Goal: Transaction & Acquisition: Register for event/course

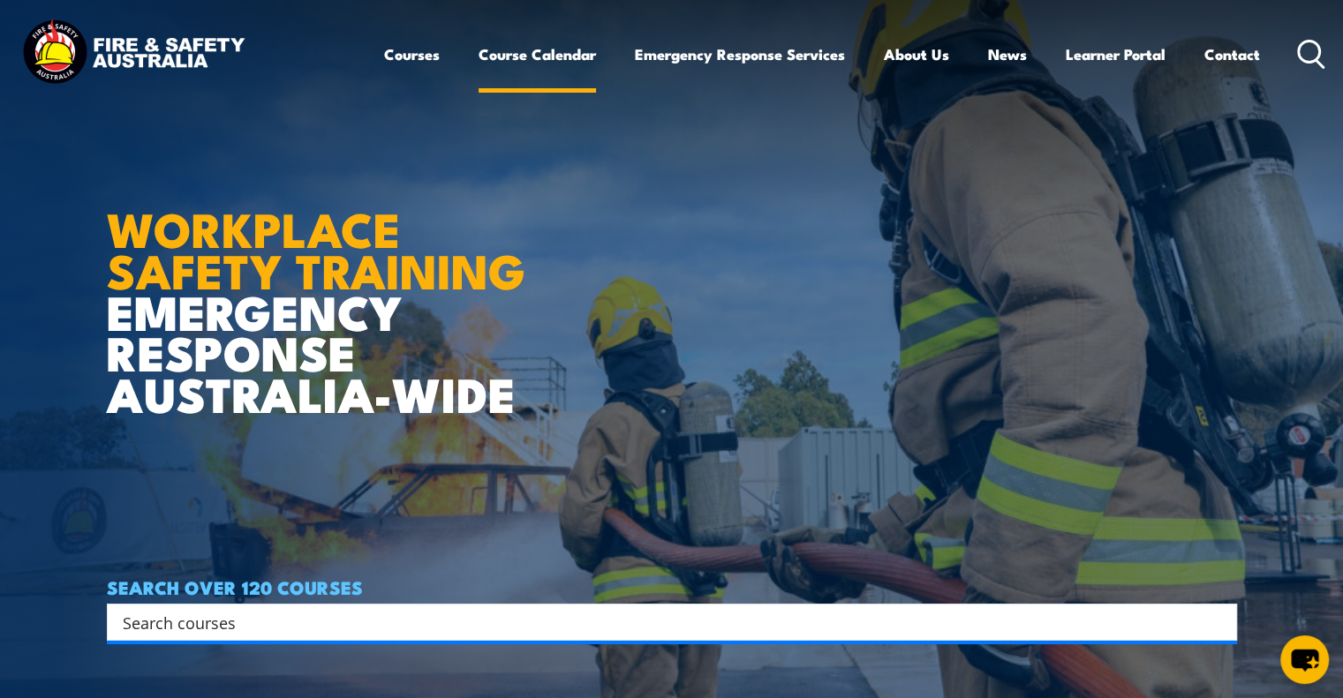
click at [505, 57] on link "Course Calendar" at bounding box center [537, 54] width 117 height 47
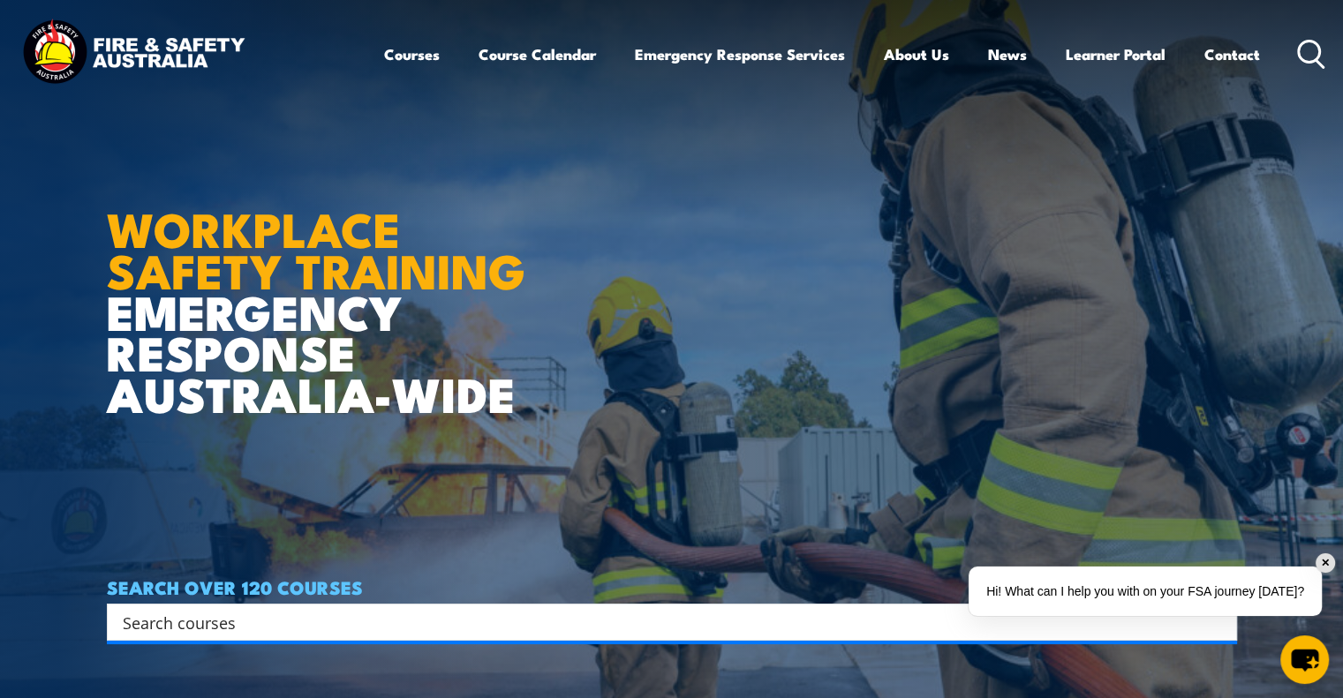
click at [1330, 559] on div "✕" at bounding box center [1325, 563] width 19 height 19
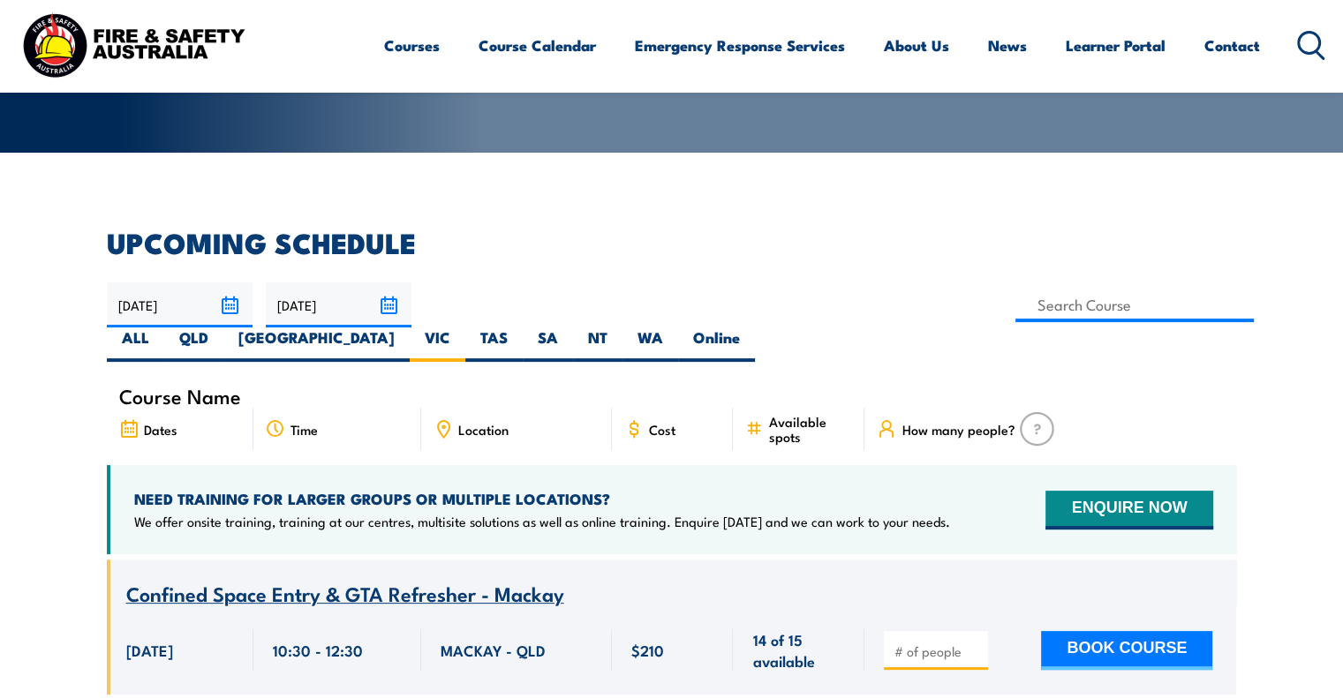
scroll to position [353, 0]
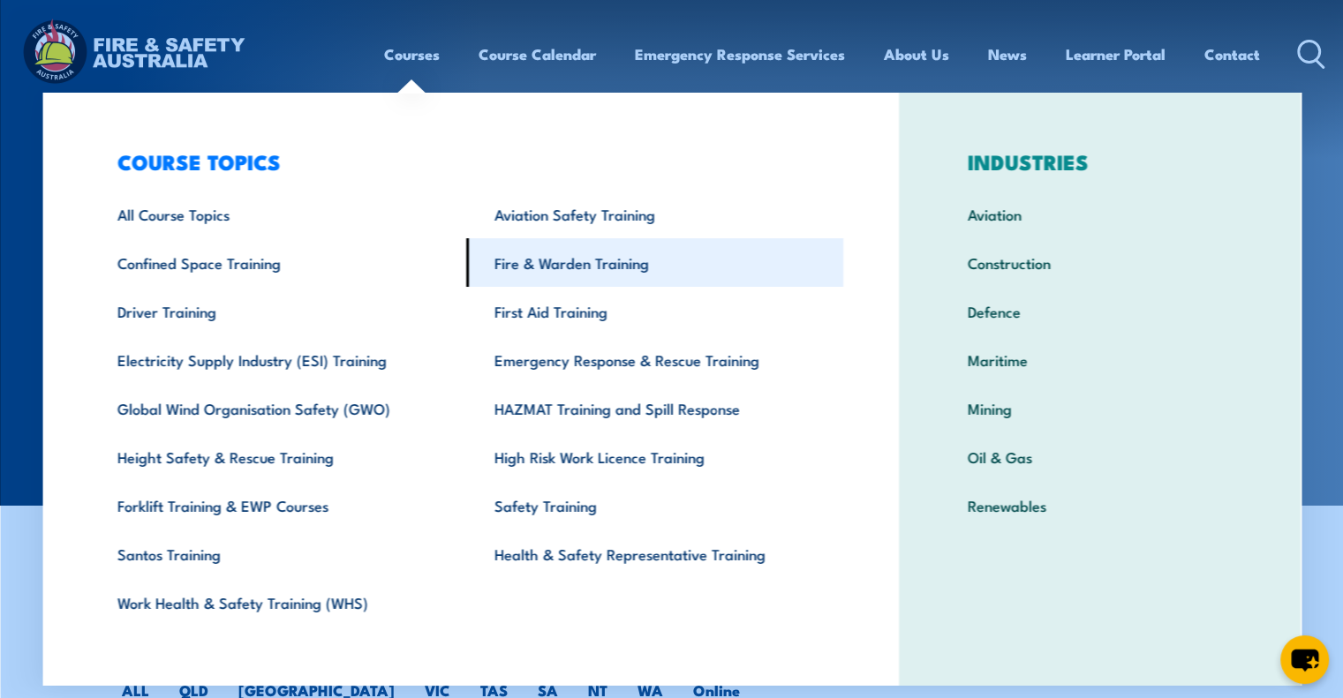
click at [521, 268] on link "Fire & Warden Training" at bounding box center [654, 262] width 377 height 49
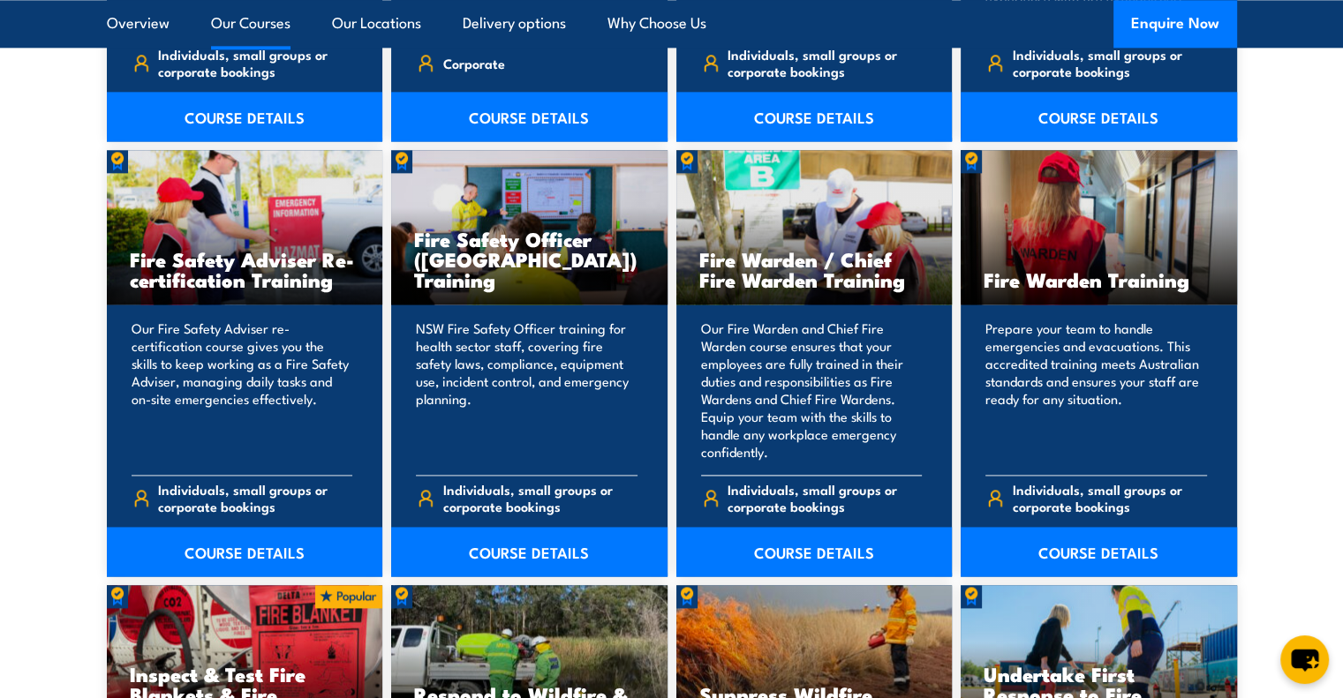
scroll to position [2296, 0]
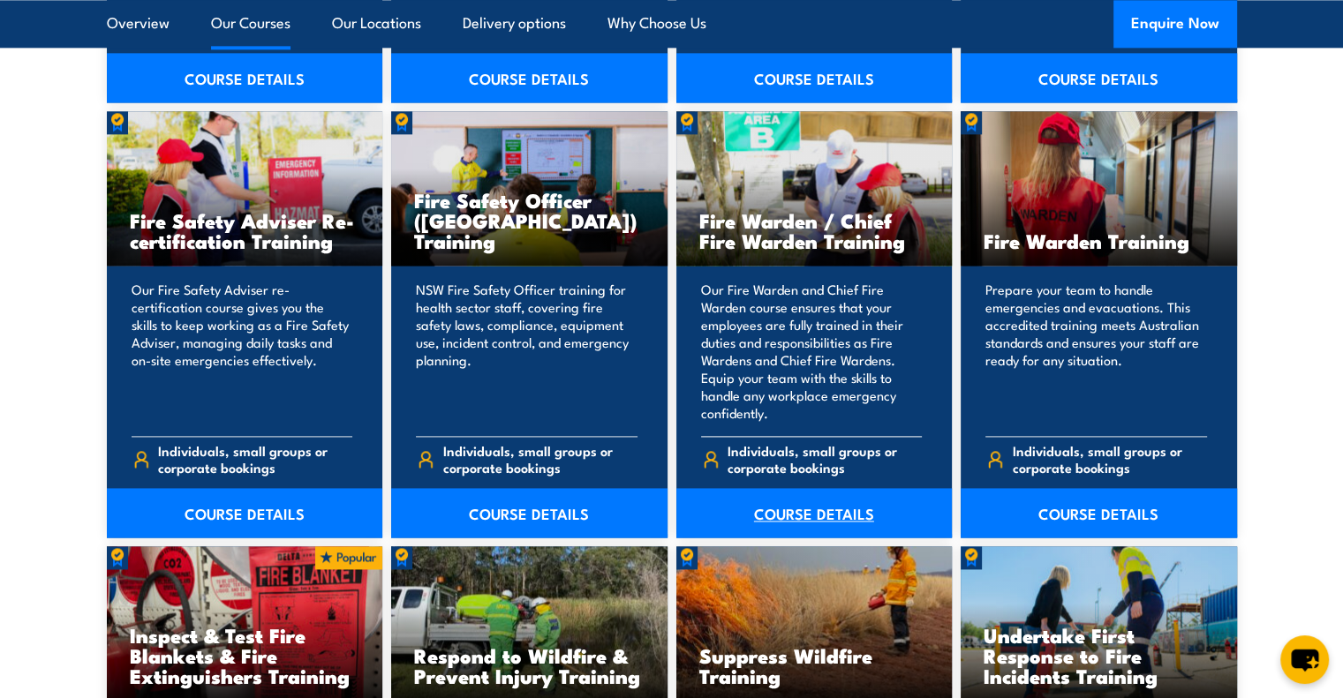
click at [802, 516] on link "COURSE DETAILS" at bounding box center [814, 512] width 276 height 49
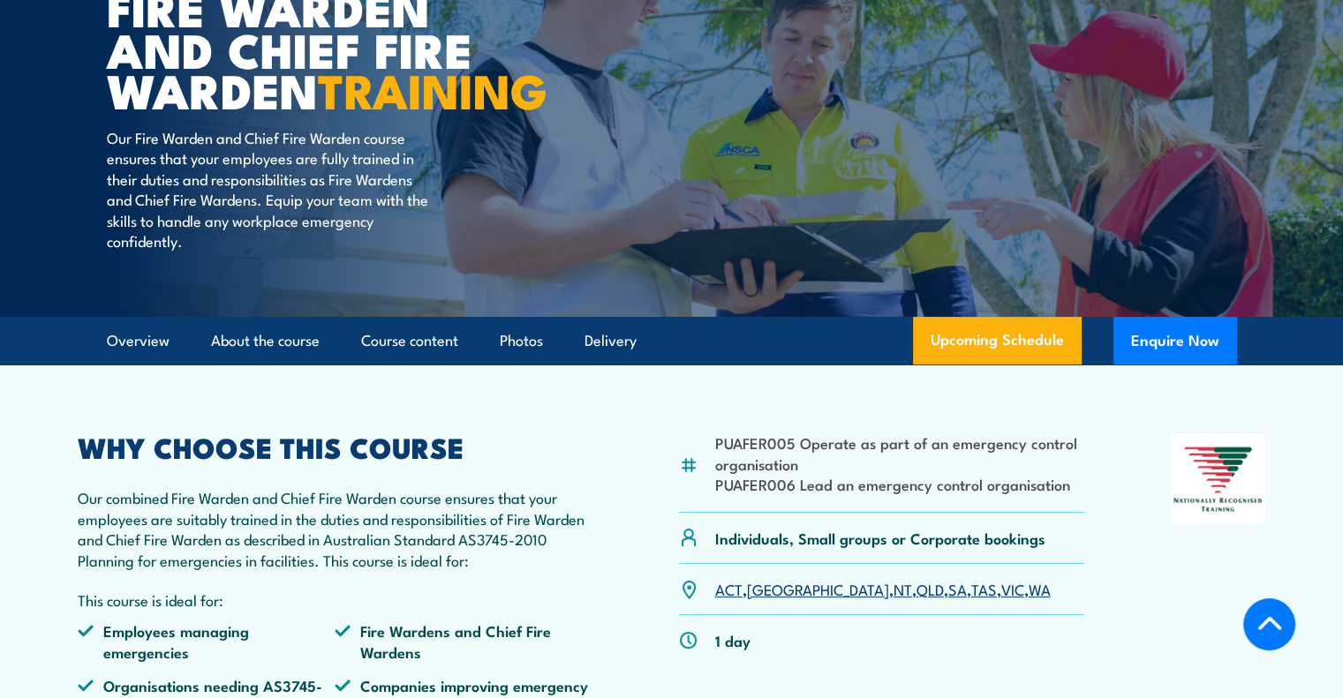
scroll to position [353, 0]
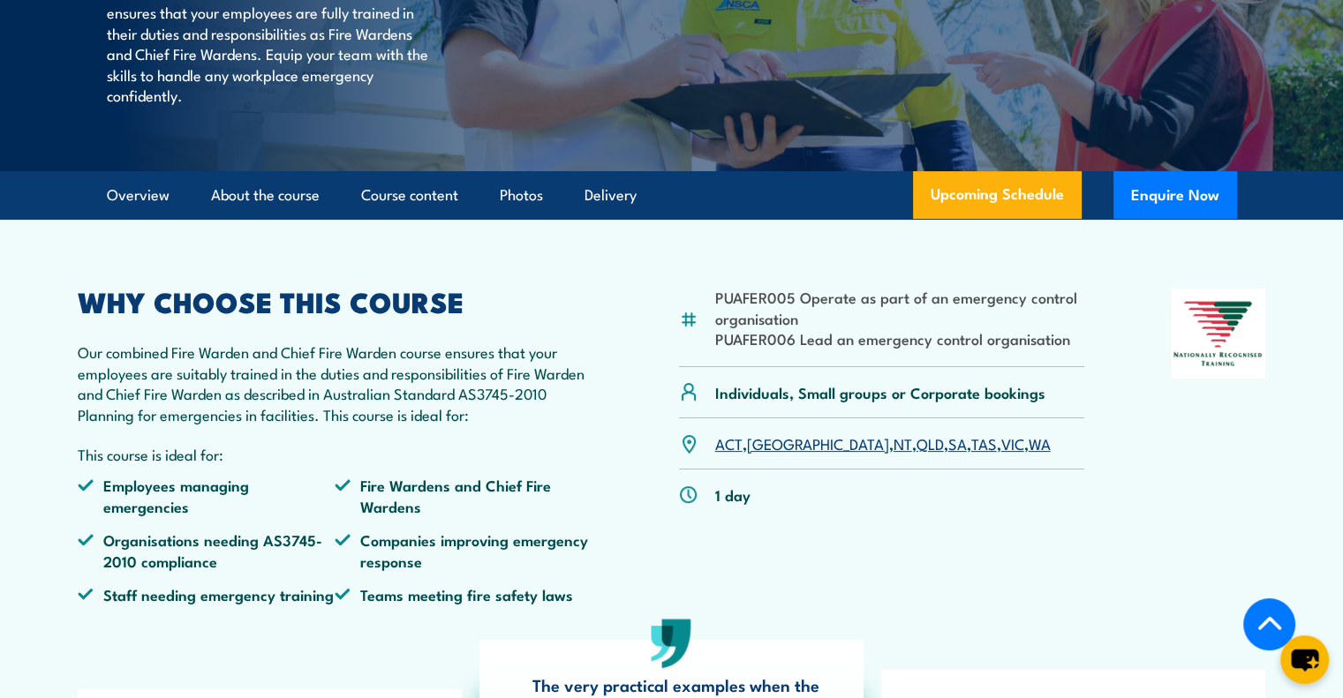
click at [1001, 454] on link "VIC" at bounding box center [1012, 443] width 23 height 21
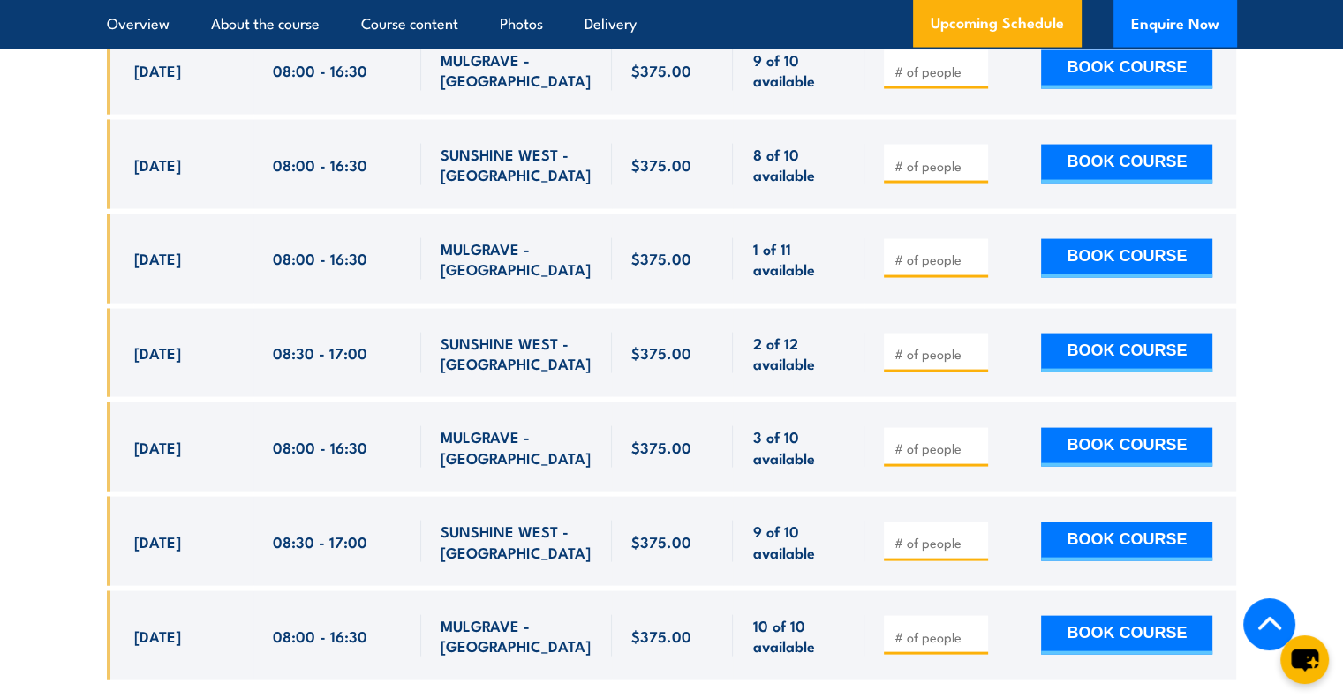
scroll to position [3656, 0]
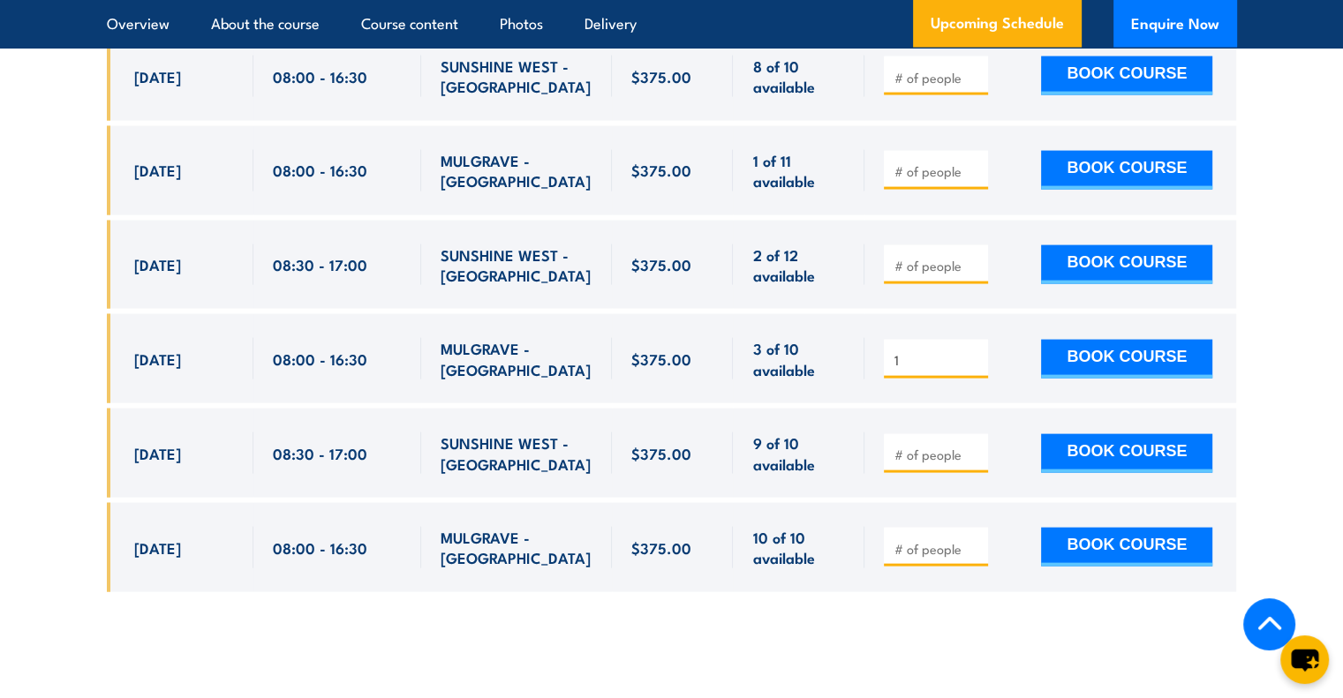
click at [976, 351] on input "1" at bounding box center [937, 360] width 88 height 18
click at [976, 351] on input "2" at bounding box center [937, 360] width 88 height 18
type input "3"
click at [976, 351] on input "3" at bounding box center [937, 360] width 88 height 18
click at [1117, 349] on button "BOOK COURSE" at bounding box center [1126, 359] width 171 height 39
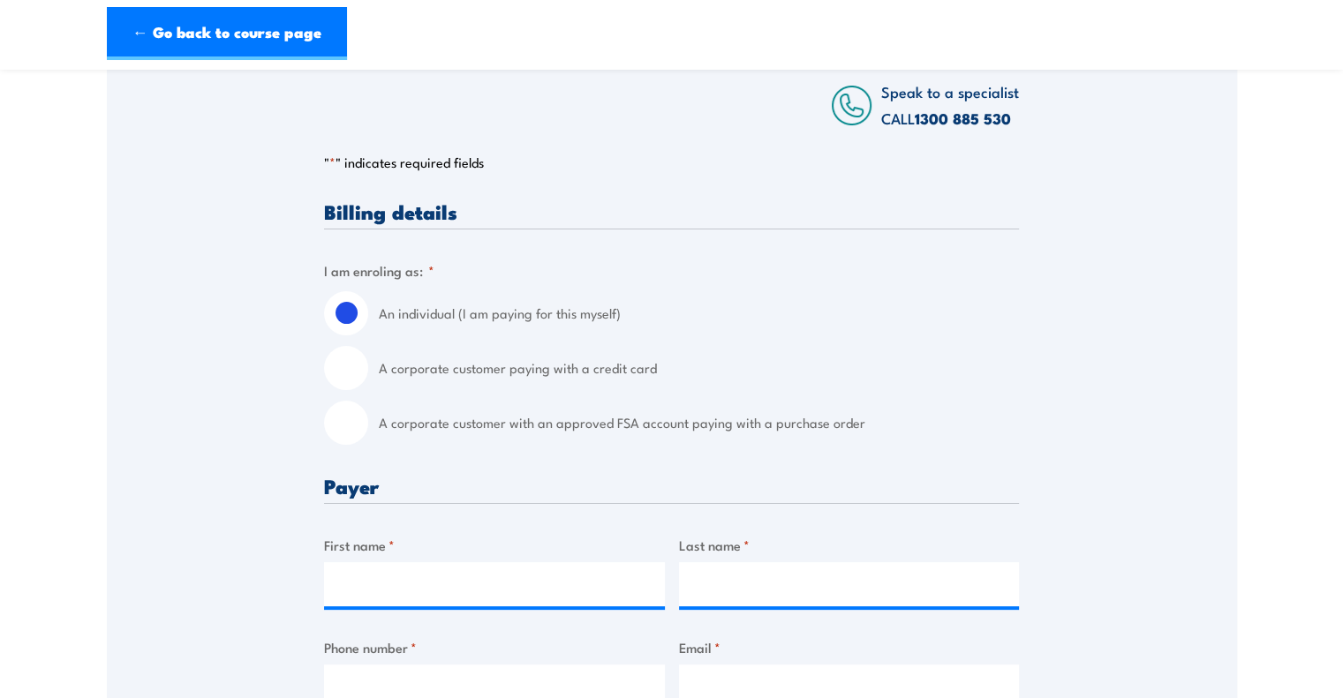
scroll to position [353, 0]
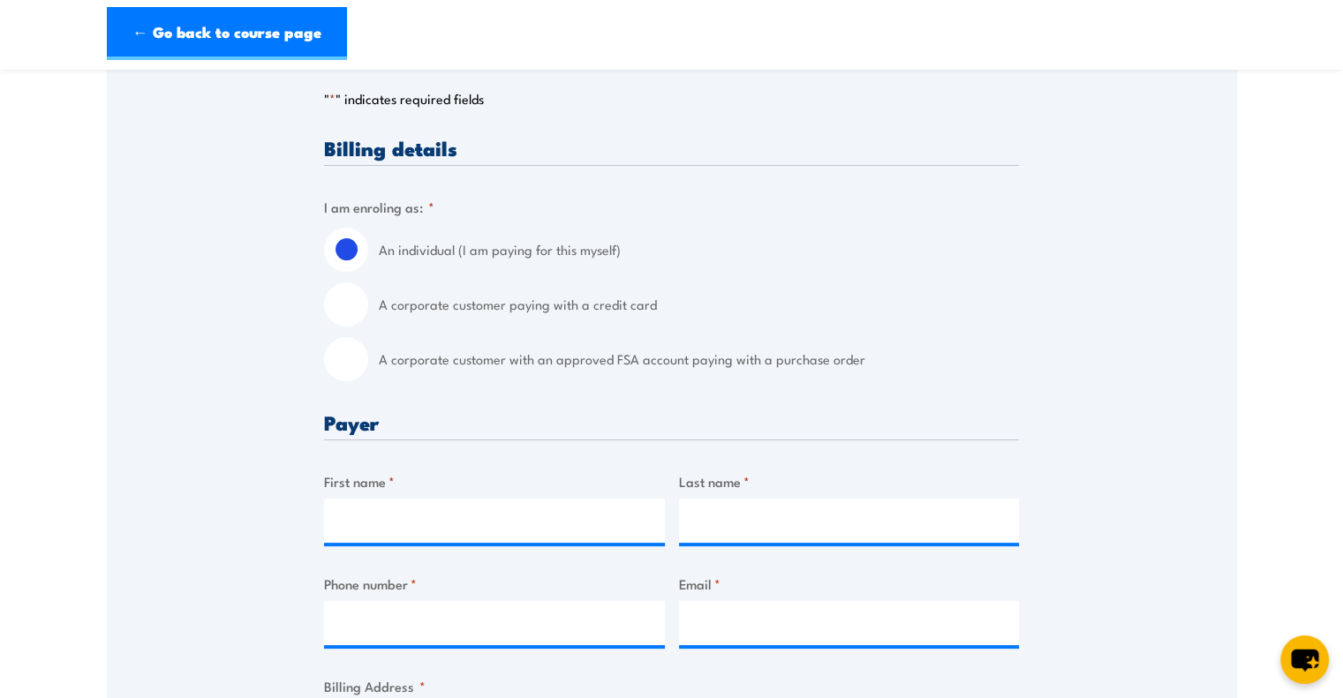
click at [338, 305] on input "A corporate customer paying with a credit card" at bounding box center [346, 305] width 44 height 44
radio input "true"
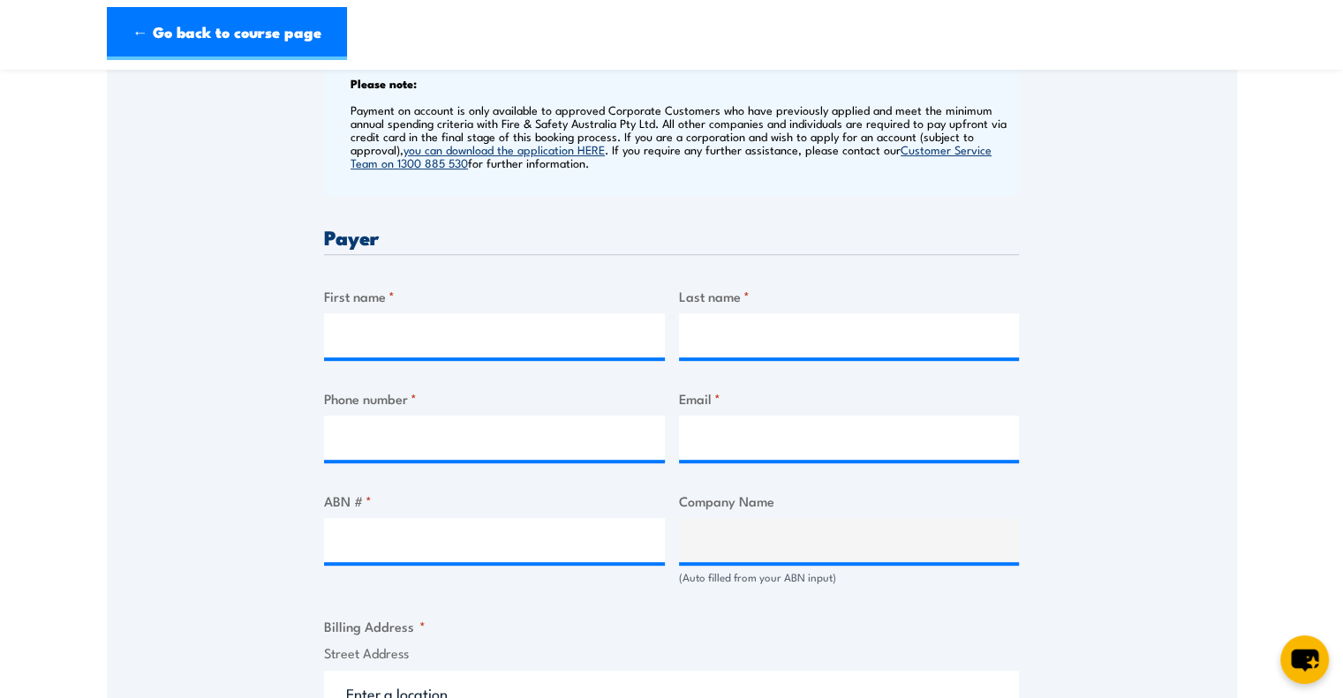
scroll to position [441, 0]
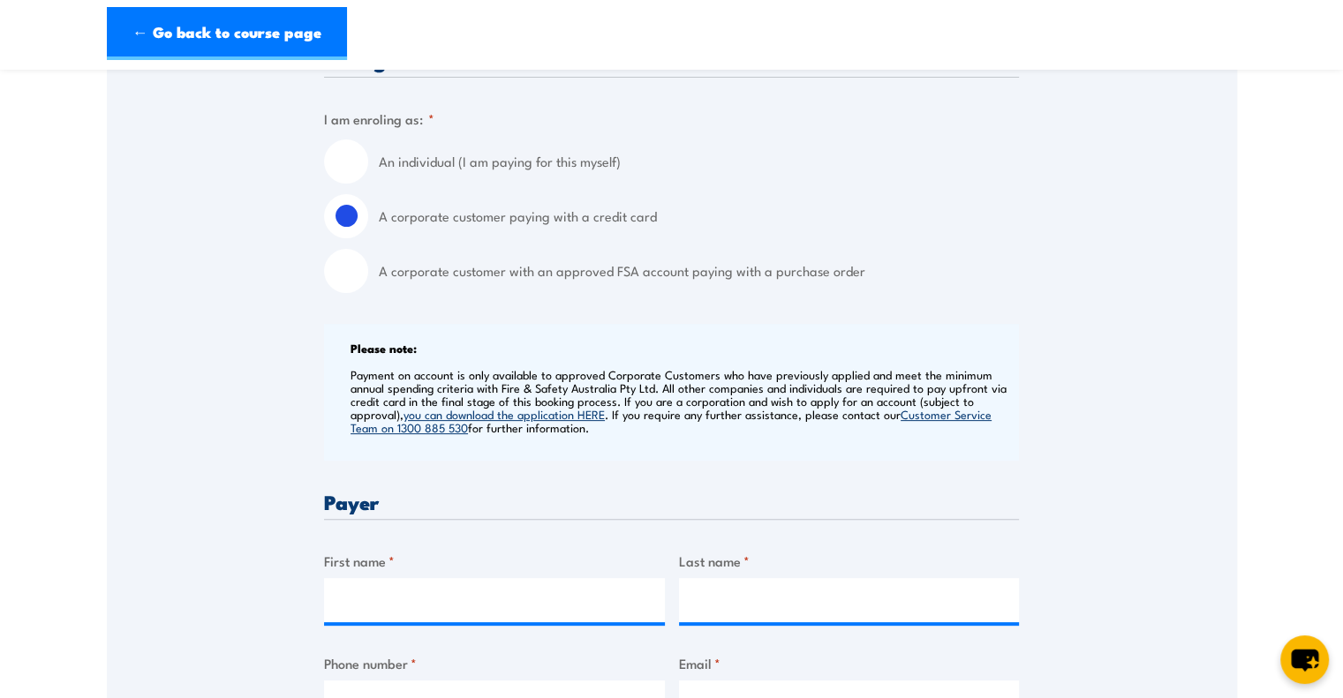
click at [343, 282] on input "A corporate customer with an approved FSA account paying with a purchase order" at bounding box center [346, 271] width 44 height 44
radio input "true"
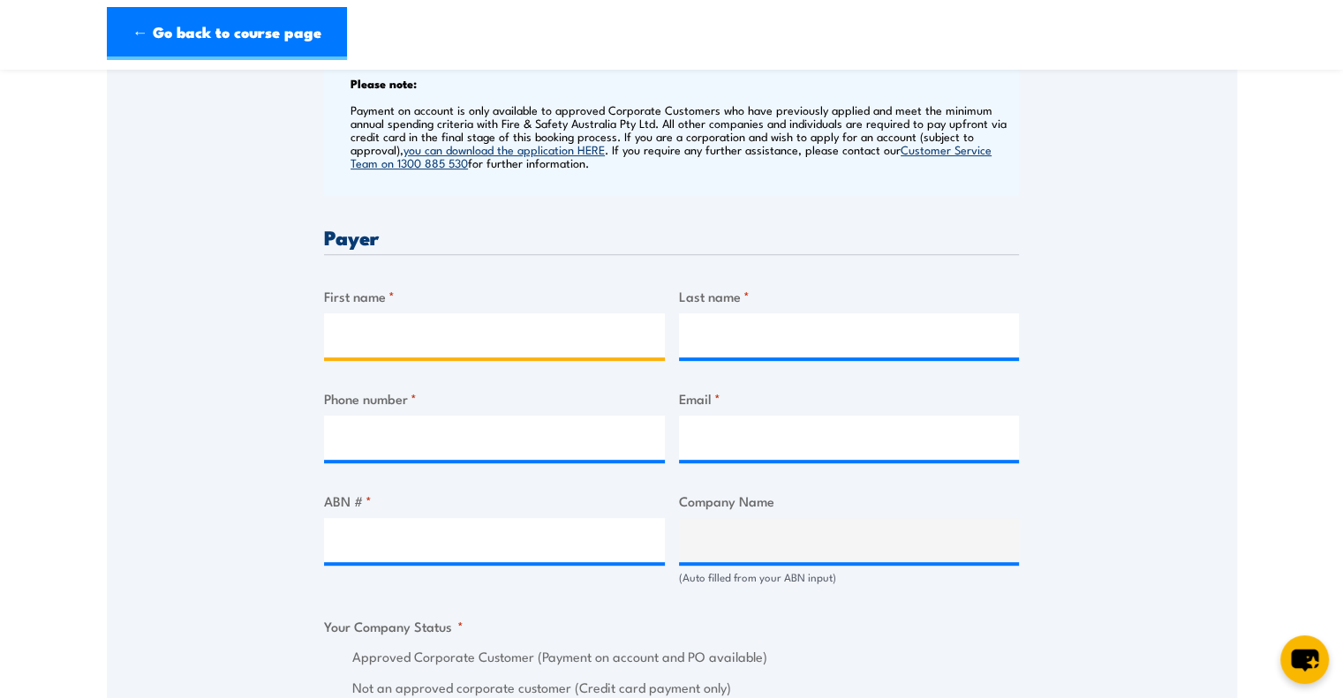
click at [442, 327] on input "First name *" at bounding box center [494, 335] width 341 height 44
type input "Lauren"
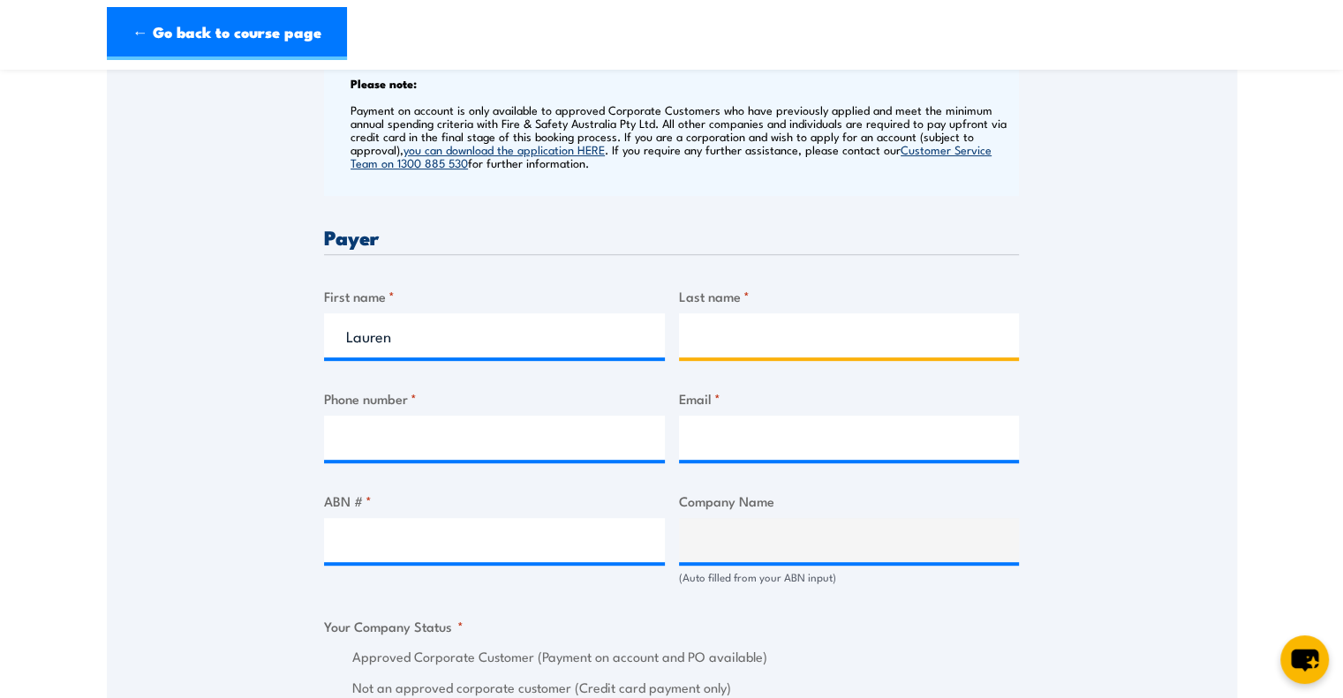
click at [699, 345] on input "Last name *" at bounding box center [849, 335] width 341 height 44
type input "McLean"
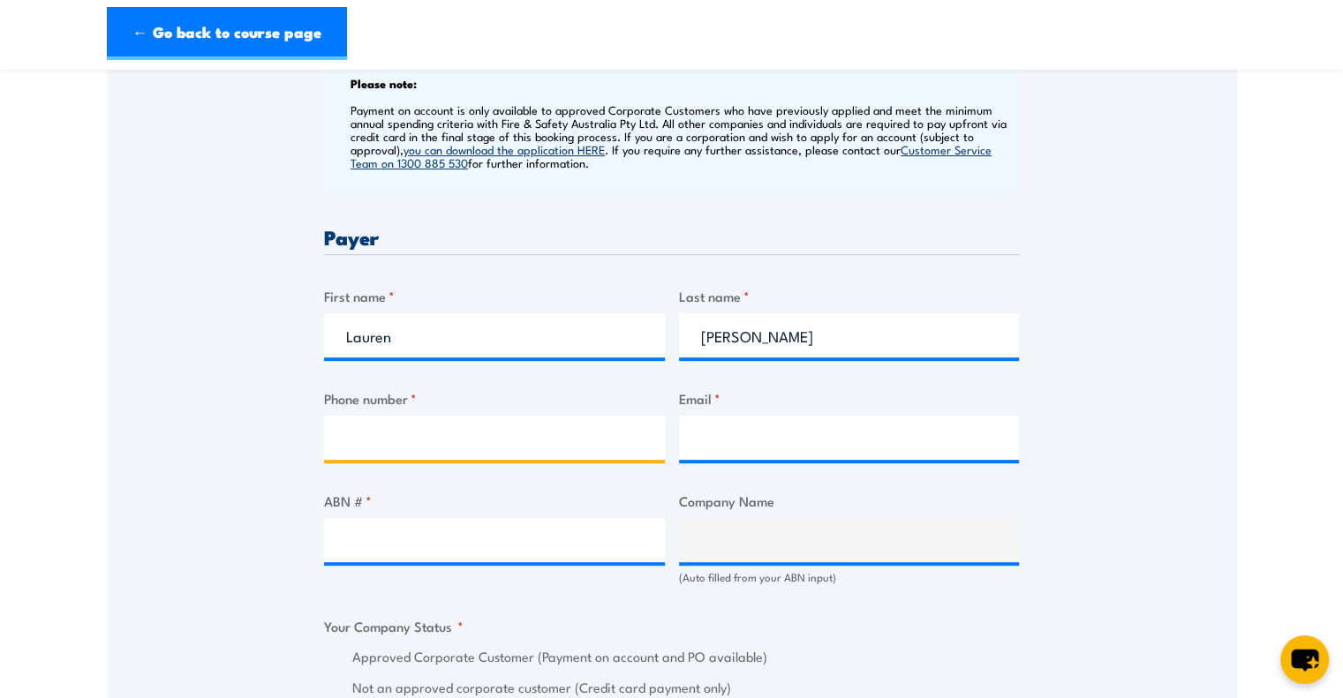
click at [392, 439] on input "Phone number *" at bounding box center [494, 438] width 341 height 44
type input "0418872122"
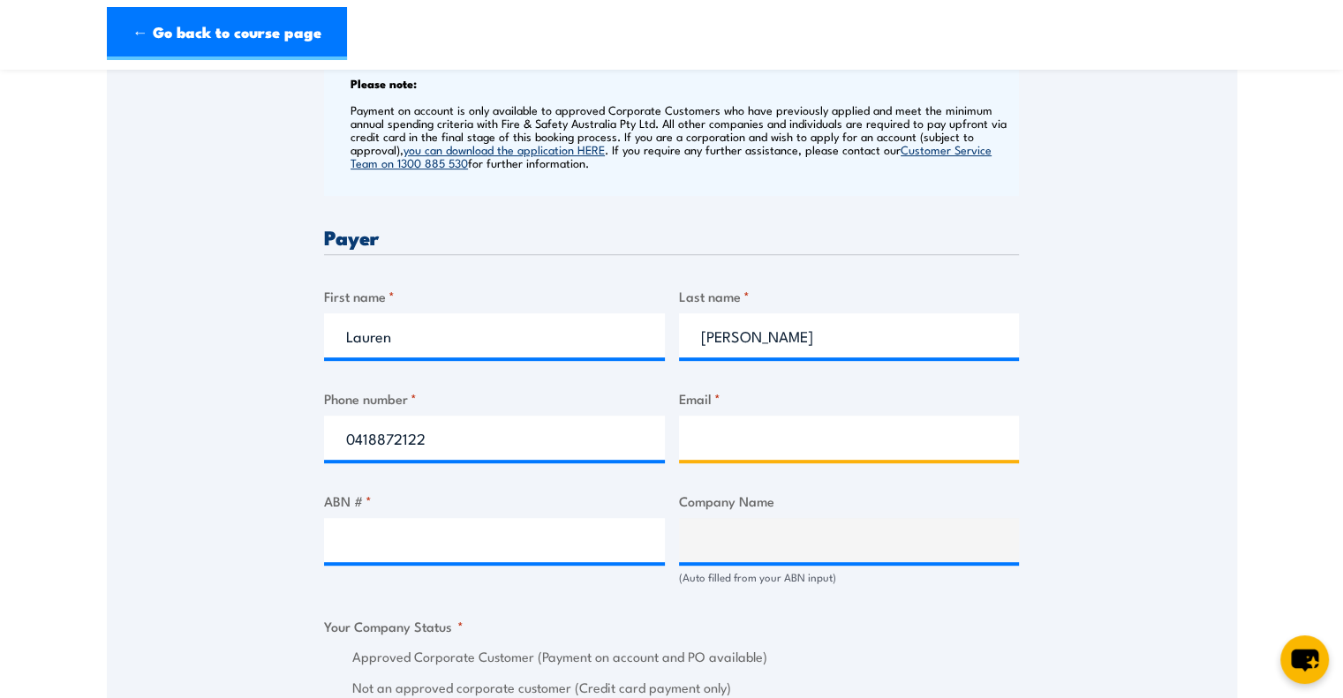
click at [820, 437] on input "Email *" at bounding box center [849, 438] width 341 height 44
type input "laurenm@nuttelex.com.au"
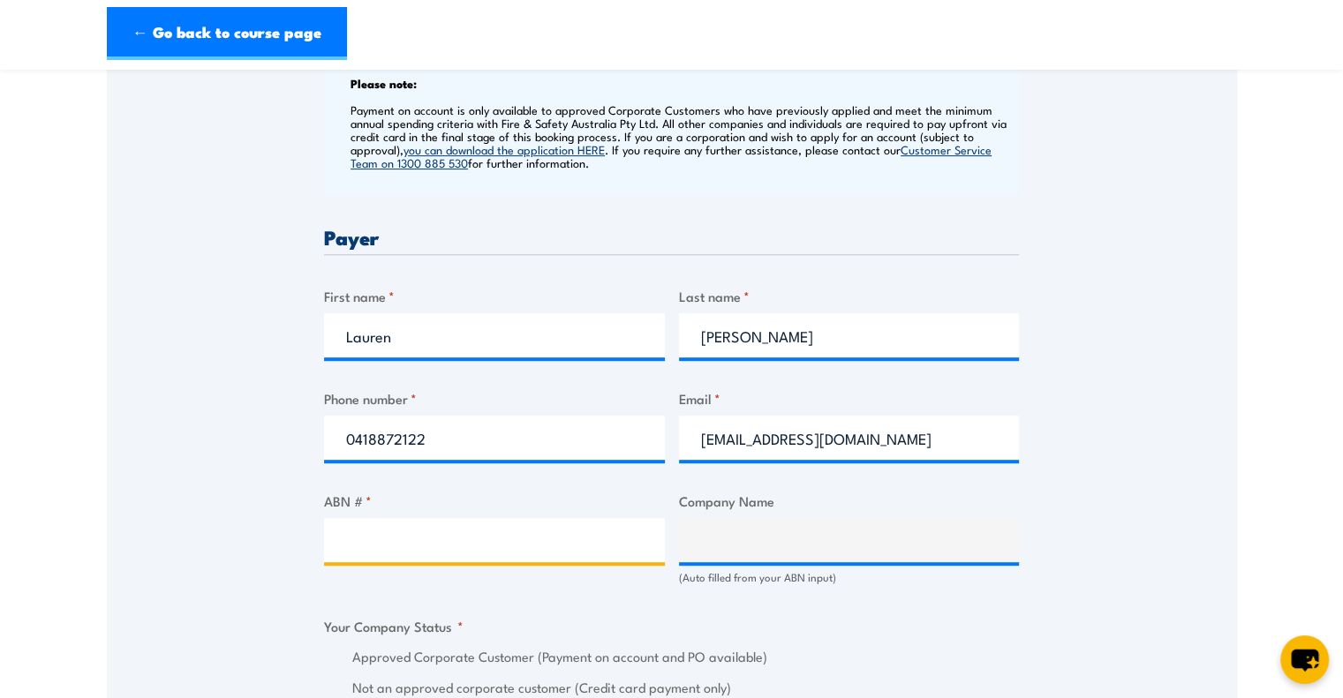
click at [449, 547] on input "ABN # *" at bounding box center [494, 540] width 341 height 44
paste input "54 004 257 783"
type input "54 004 257 783"
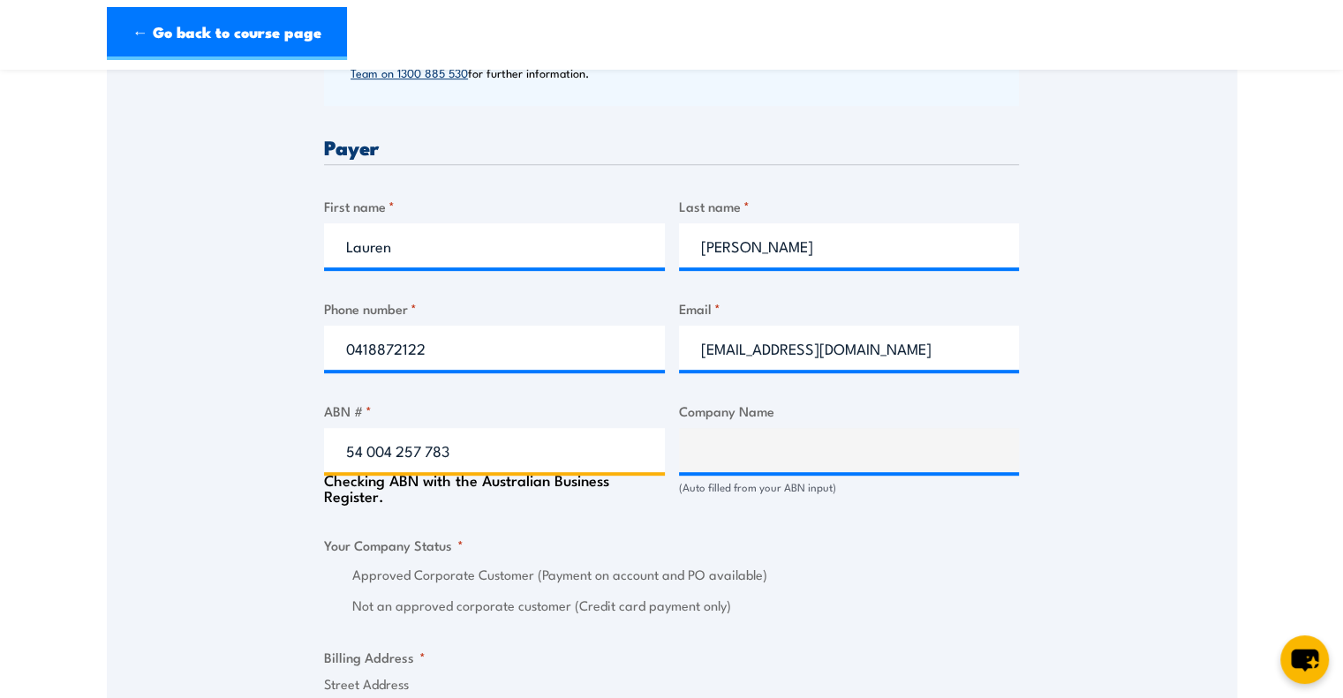
scroll to position [883, 0]
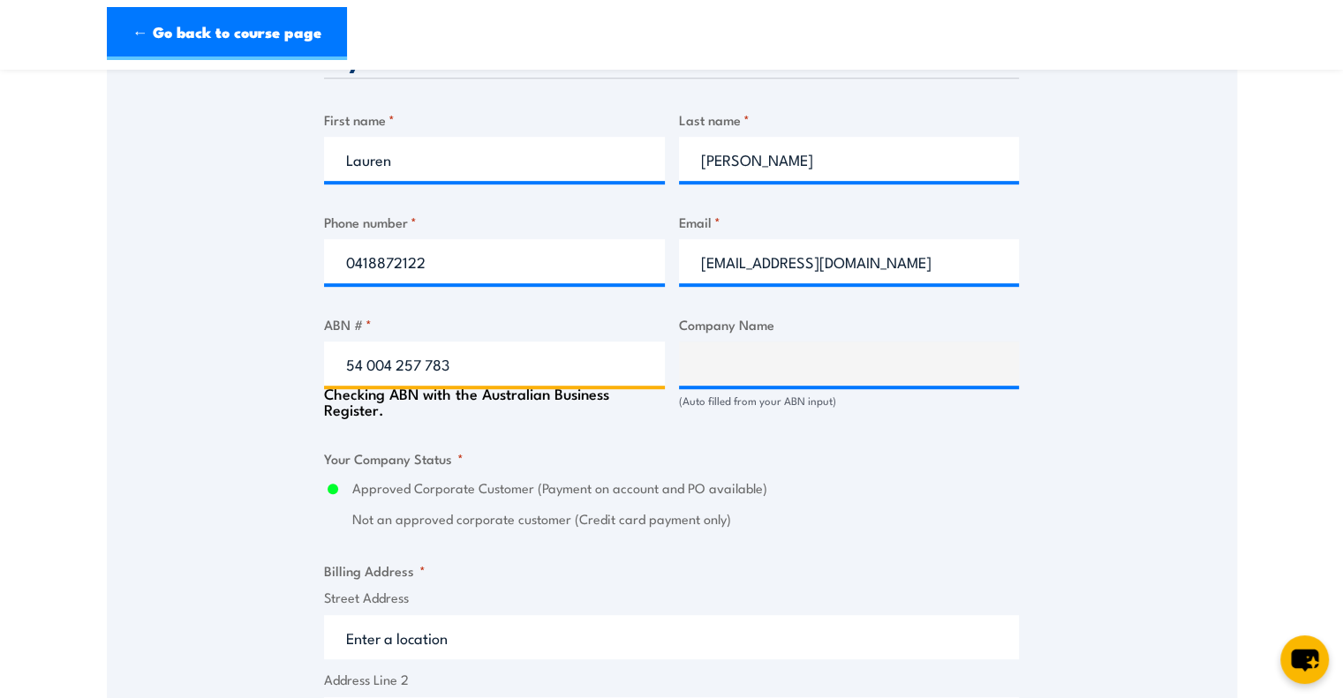
type input "NUTTELEX FOOD PRODUCTS PROPRIETARY LIMITED"
radio input "true"
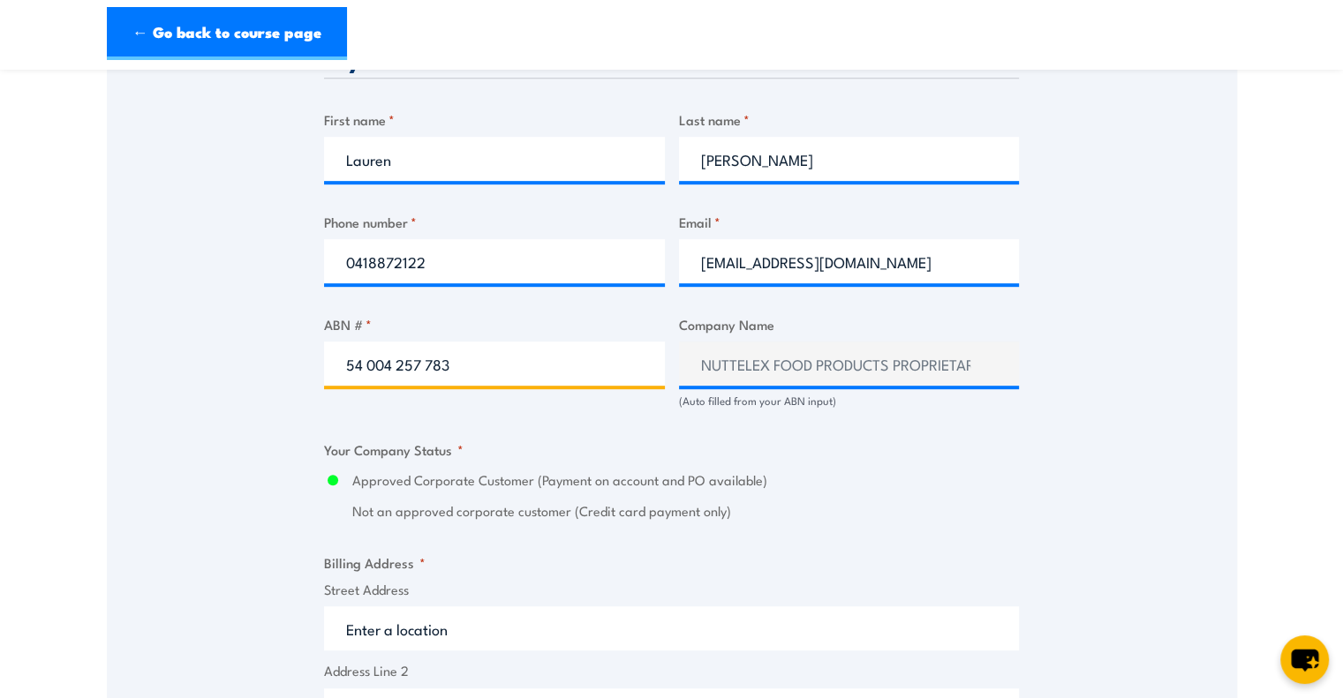
type input "54 004 257 783"
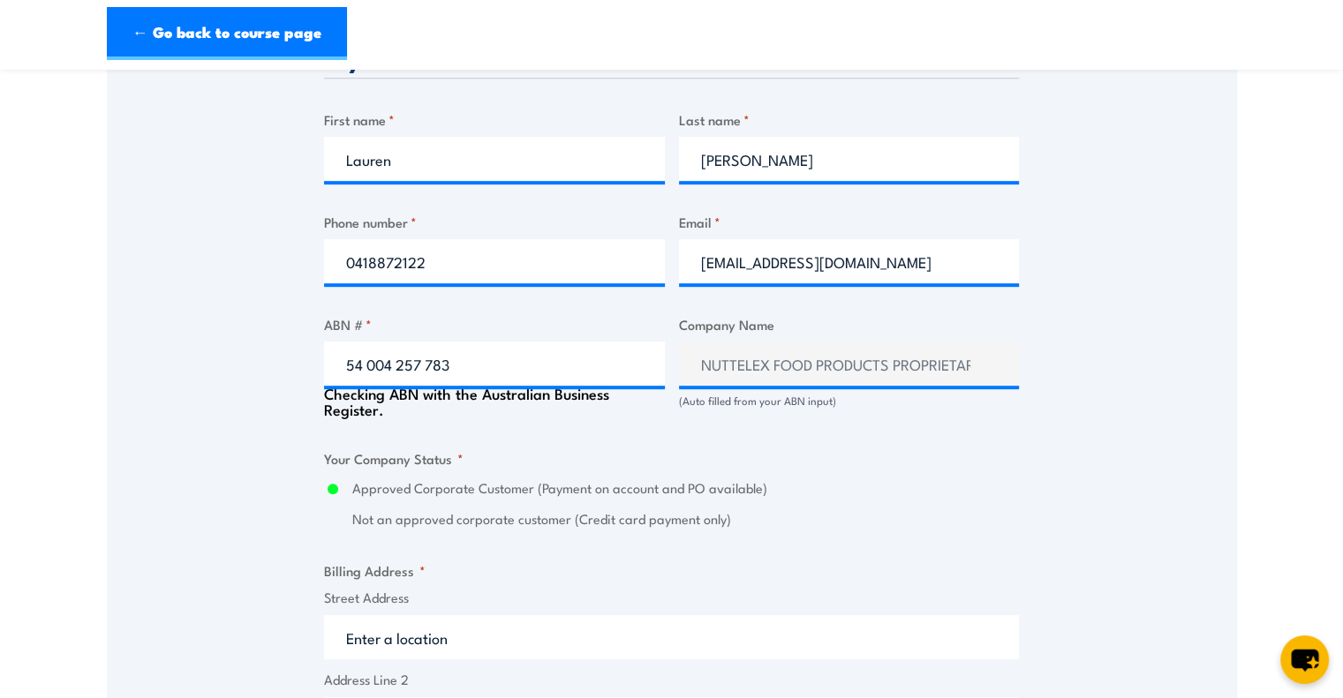
click at [1010, 441] on div "Billing details I am enroling as: * An individual (I am paying for this myself)…" at bounding box center [671, 530] width 695 height 1845
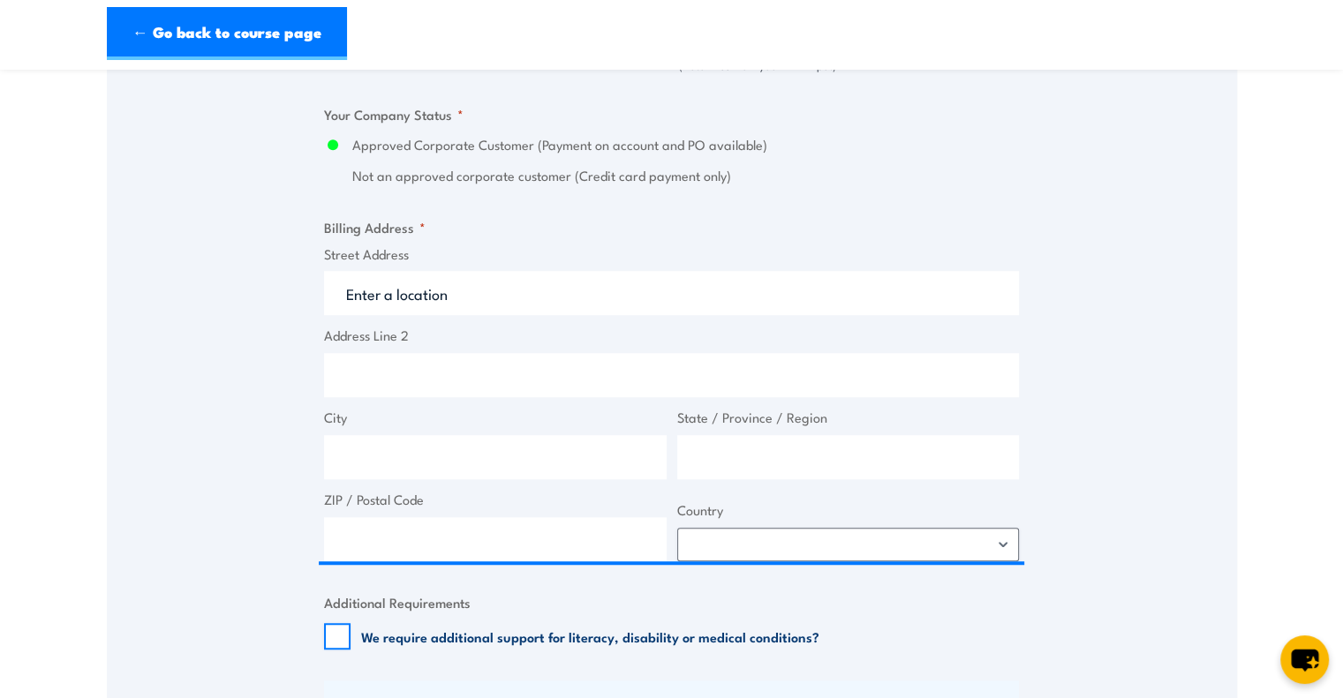
scroll to position [1236, 0]
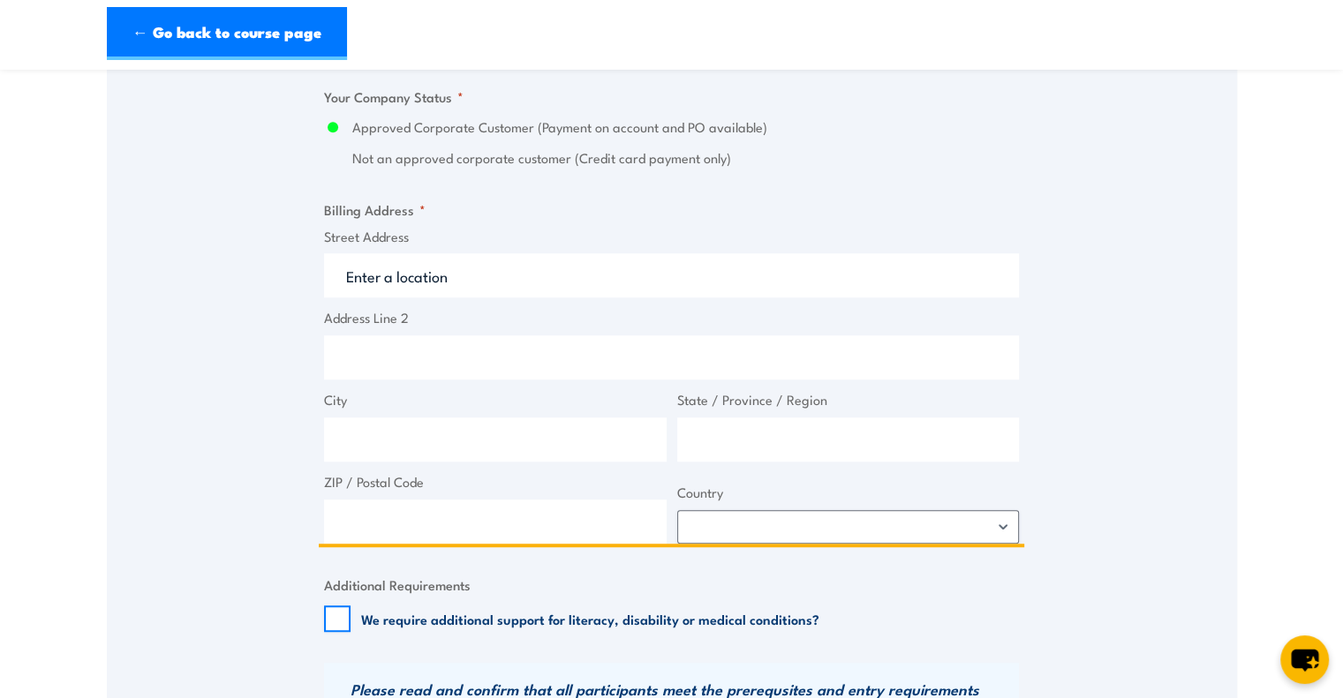
click at [419, 271] on input "Street Address" at bounding box center [671, 275] width 695 height 44
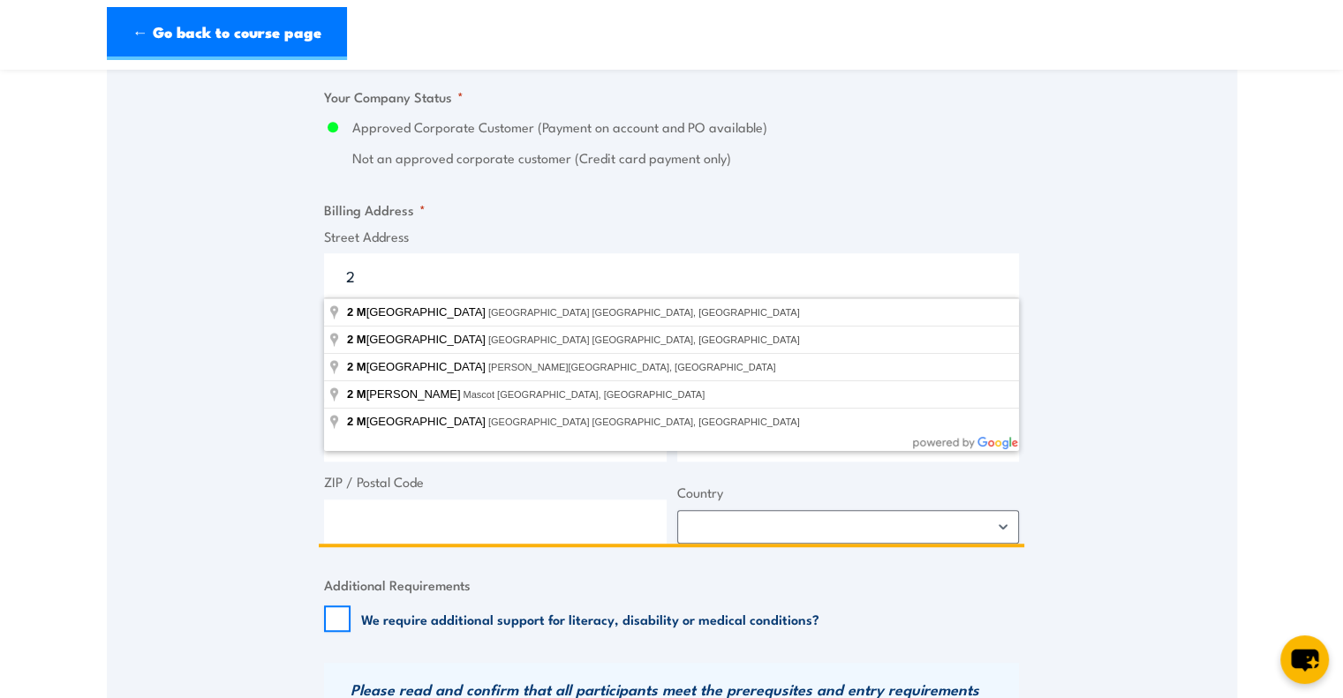
type input "2"
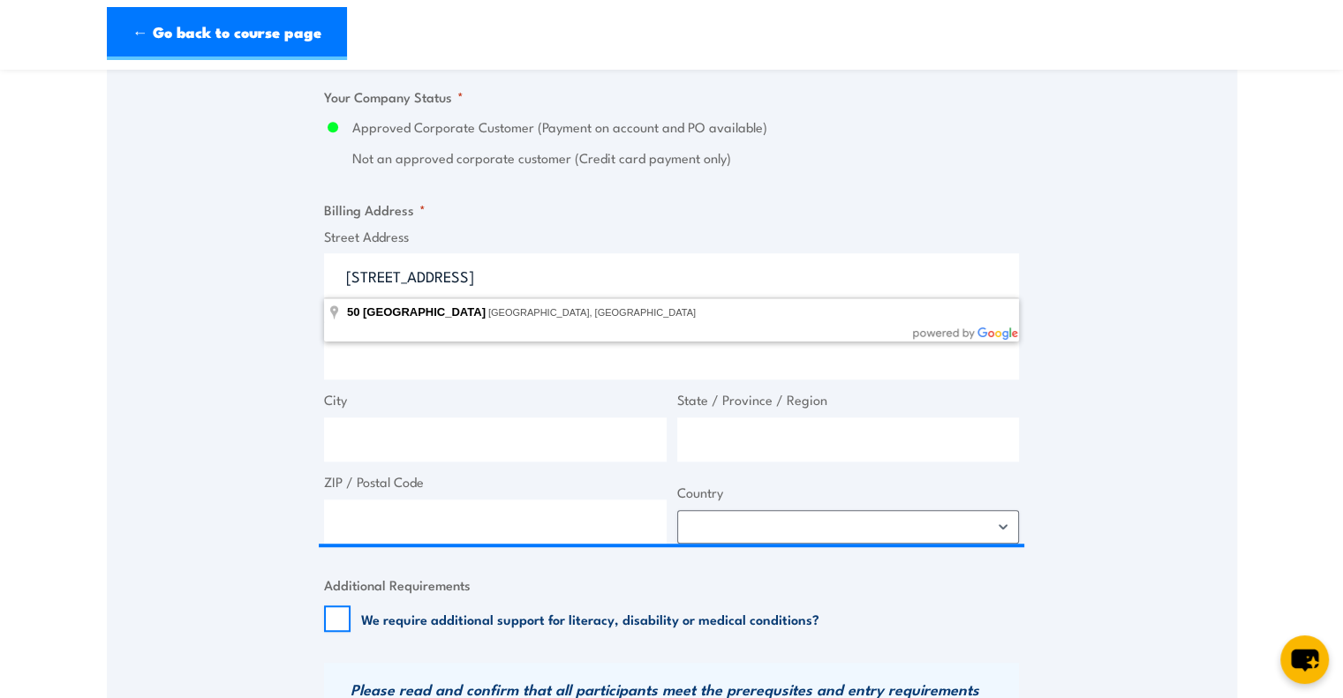
type input "50 Rangebank Drive, Cranbourne West VIC, Australia"
type input "50 Rangebank Dr"
type input "Cranbourne West"
type input "Victoria"
type input "3977"
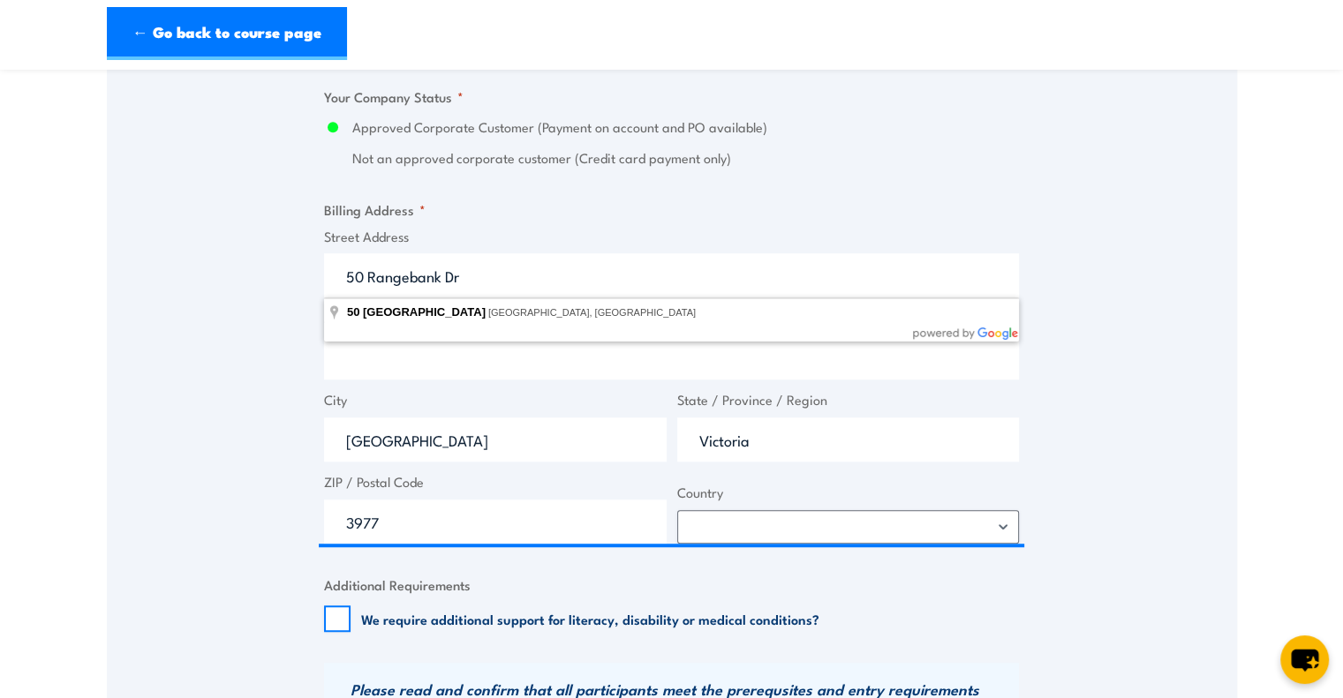
select select "Australia"
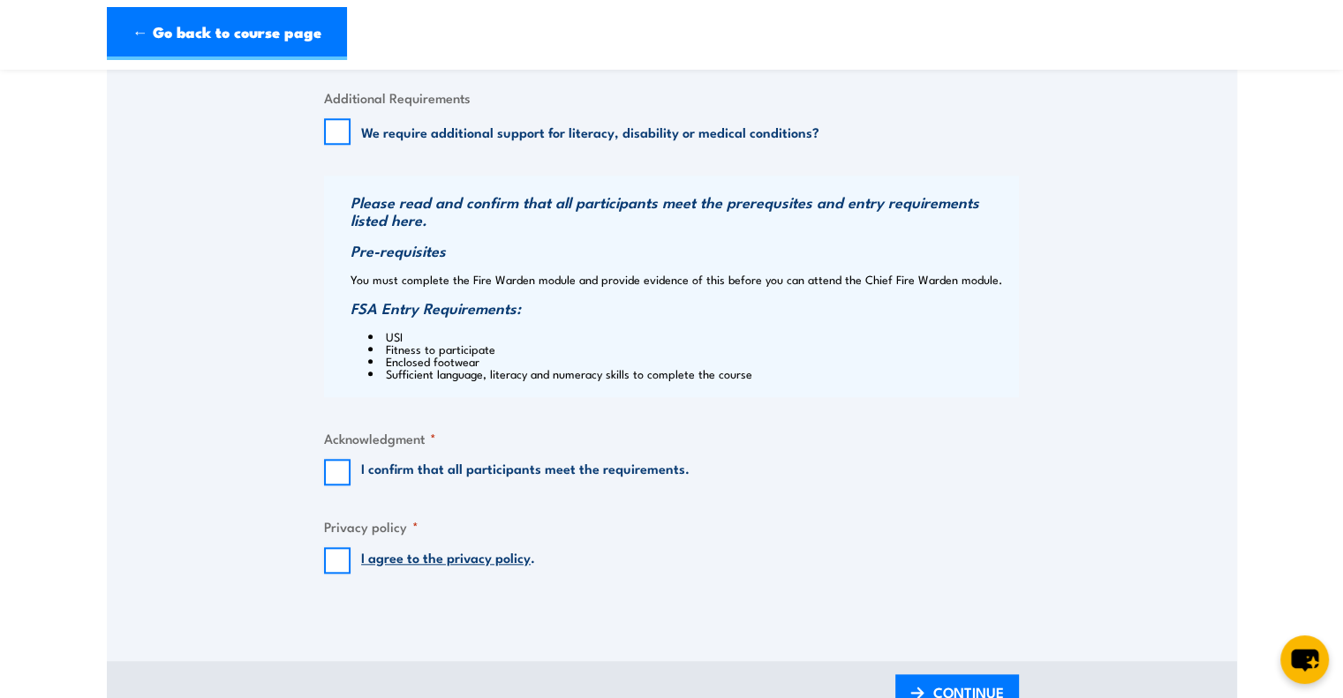
scroll to position [1854, 0]
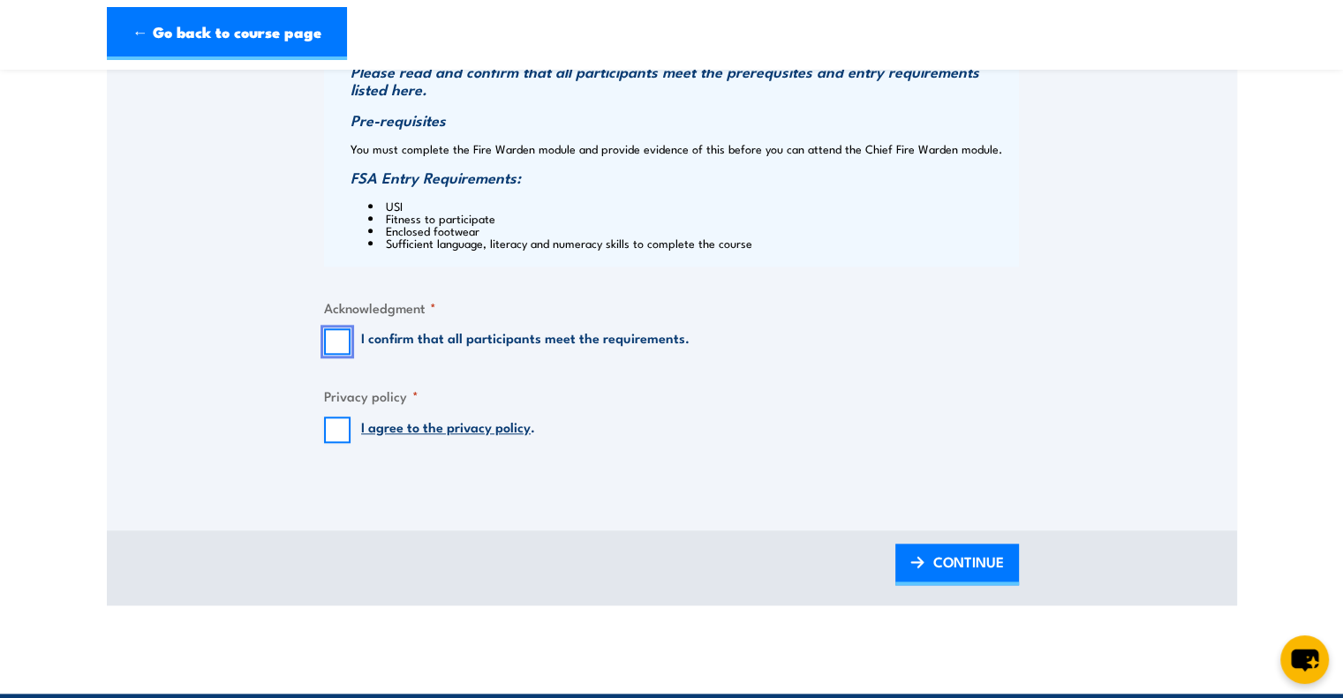
click at [339, 335] on input "I confirm that all participants meet the requirements." at bounding box center [337, 341] width 26 height 26
checkbox input "true"
click at [325, 436] on input "I agree to the privacy policy ." at bounding box center [337, 430] width 26 height 26
checkbox input "true"
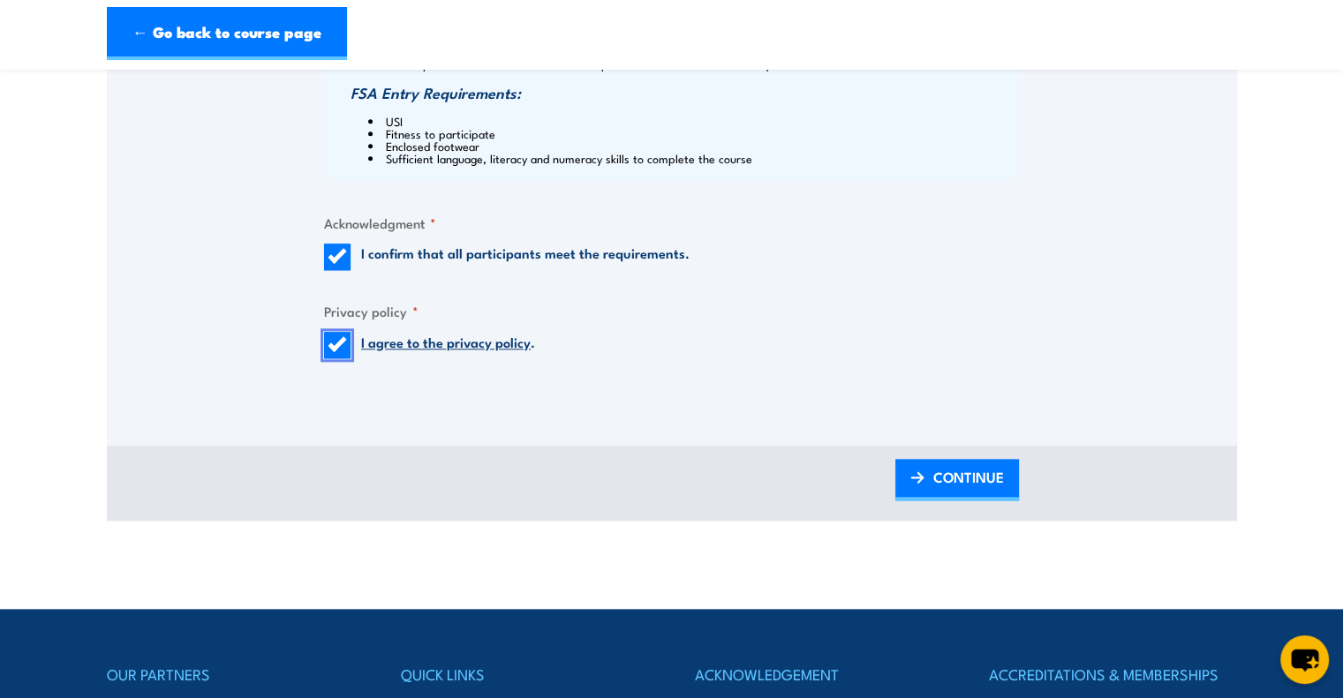
scroll to position [1942, 0]
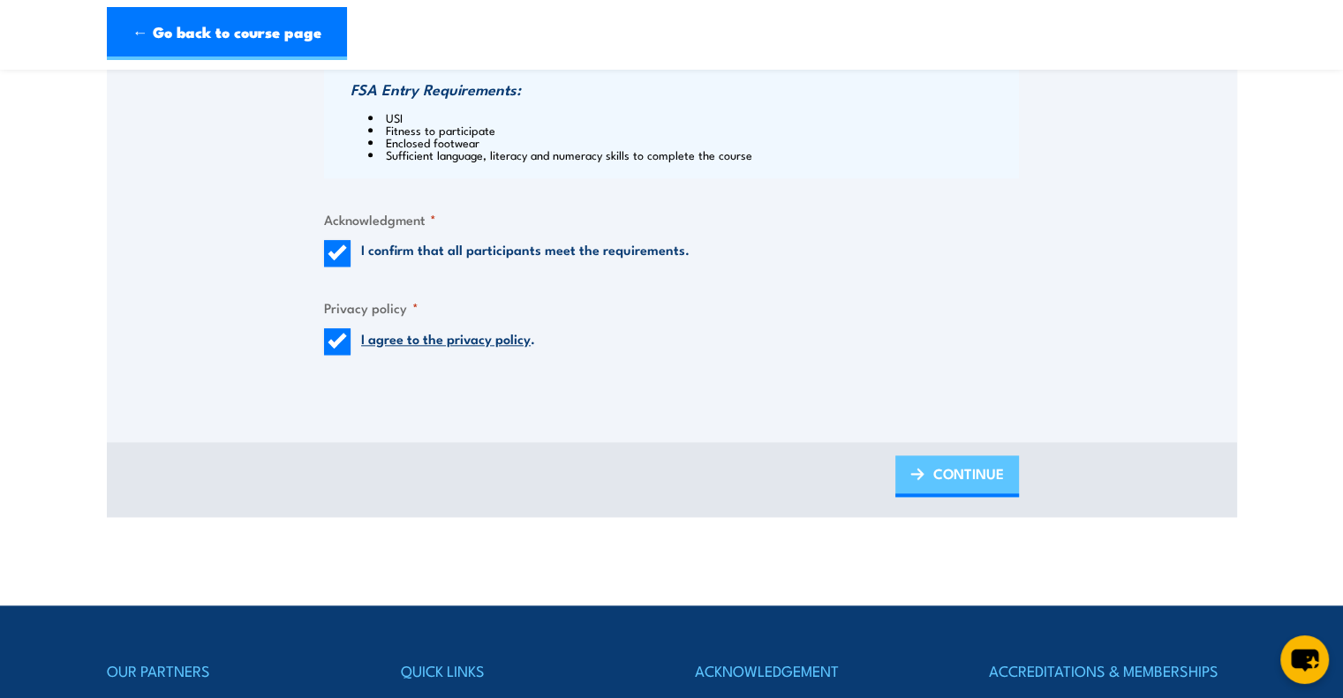
click at [942, 486] on span "CONTINUE" at bounding box center [968, 473] width 71 height 47
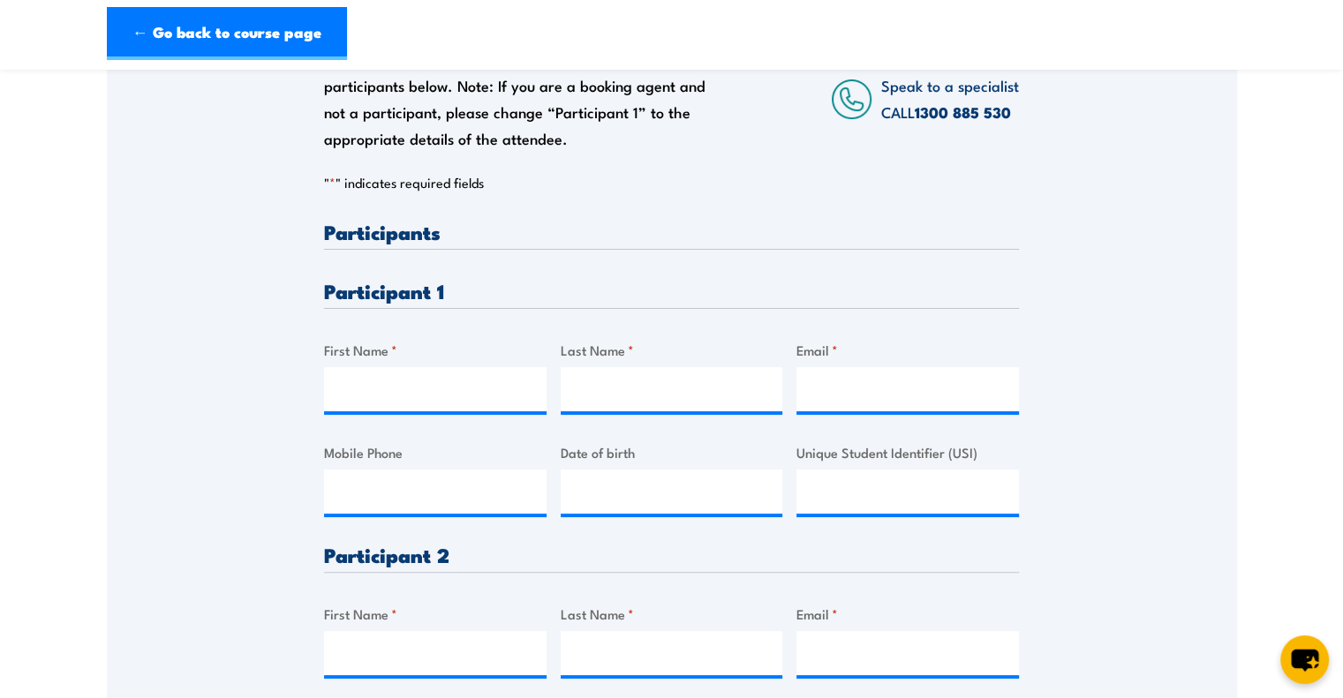
scroll to position [353, 0]
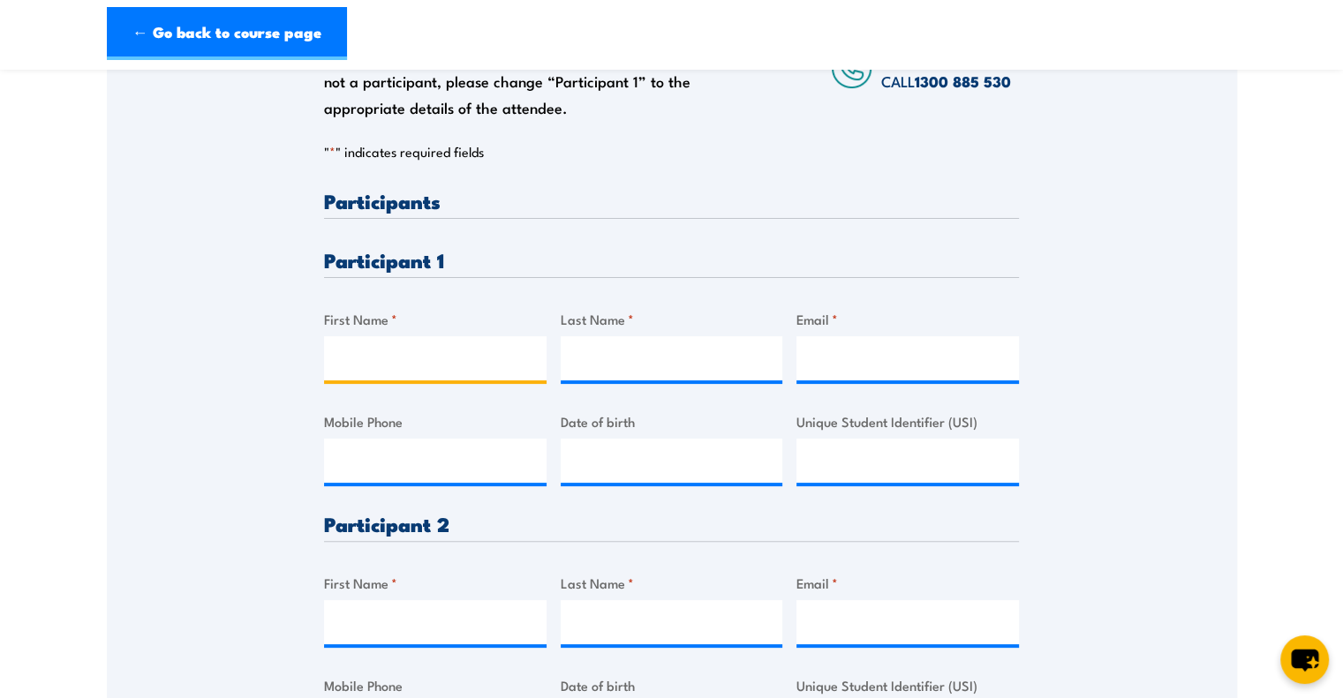
click at [456, 354] on input "First Name *" at bounding box center [435, 358] width 222 height 44
type input "Mitch"
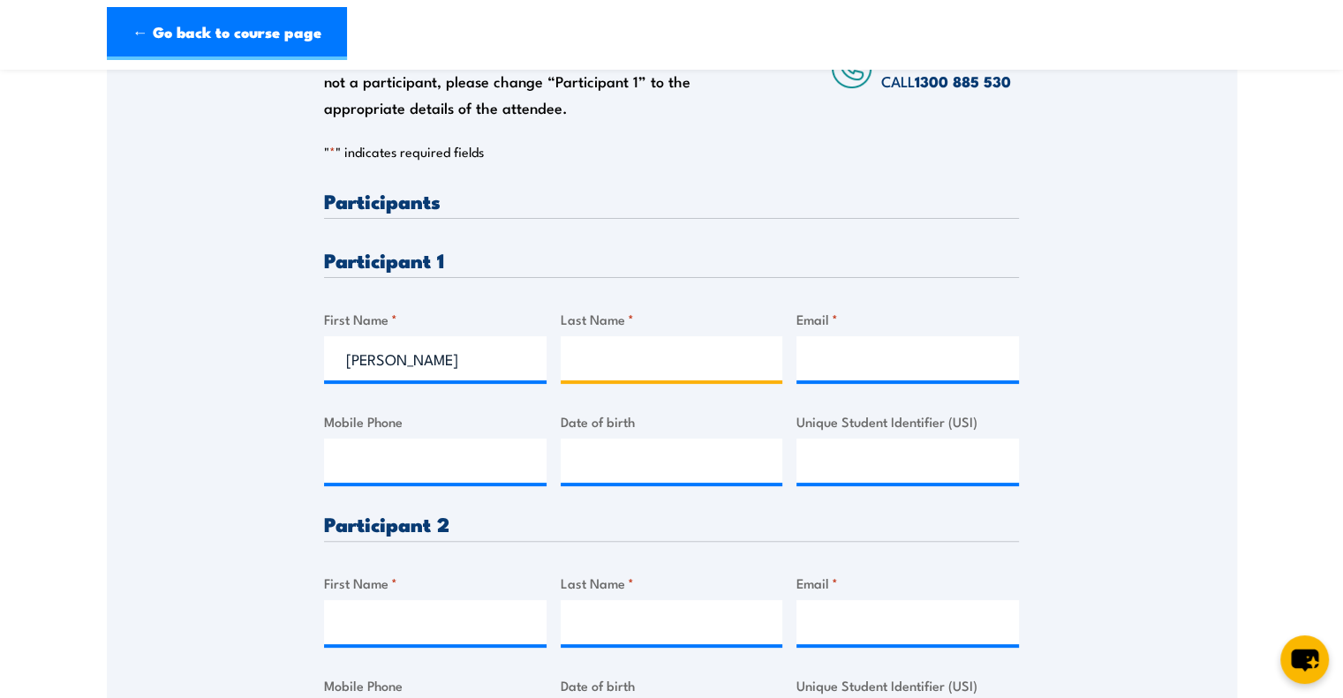
click at [691, 353] on input "Last Name *" at bounding box center [672, 358] width 222 height 44
type input "Smith"
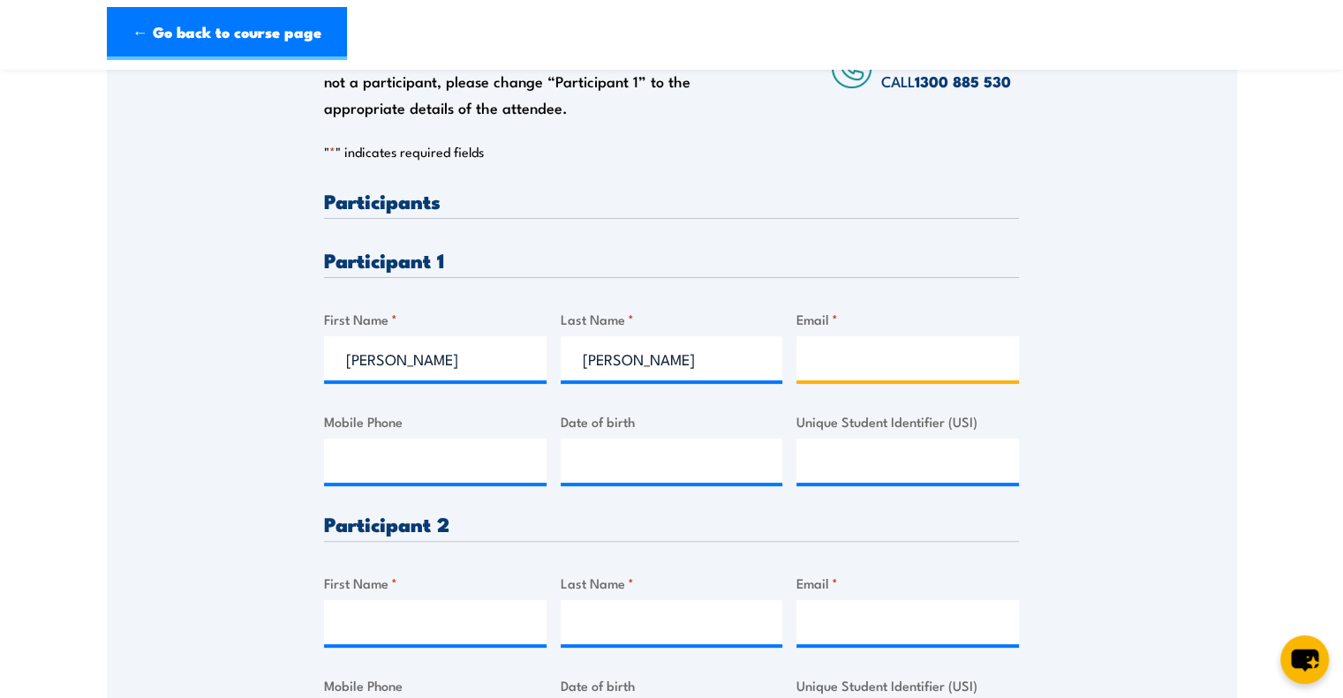
click at [826, 352] on input "Email *" at bounding box center [907, 358] width 222 height 44
type input "mitchs@nuttelex.com.au"
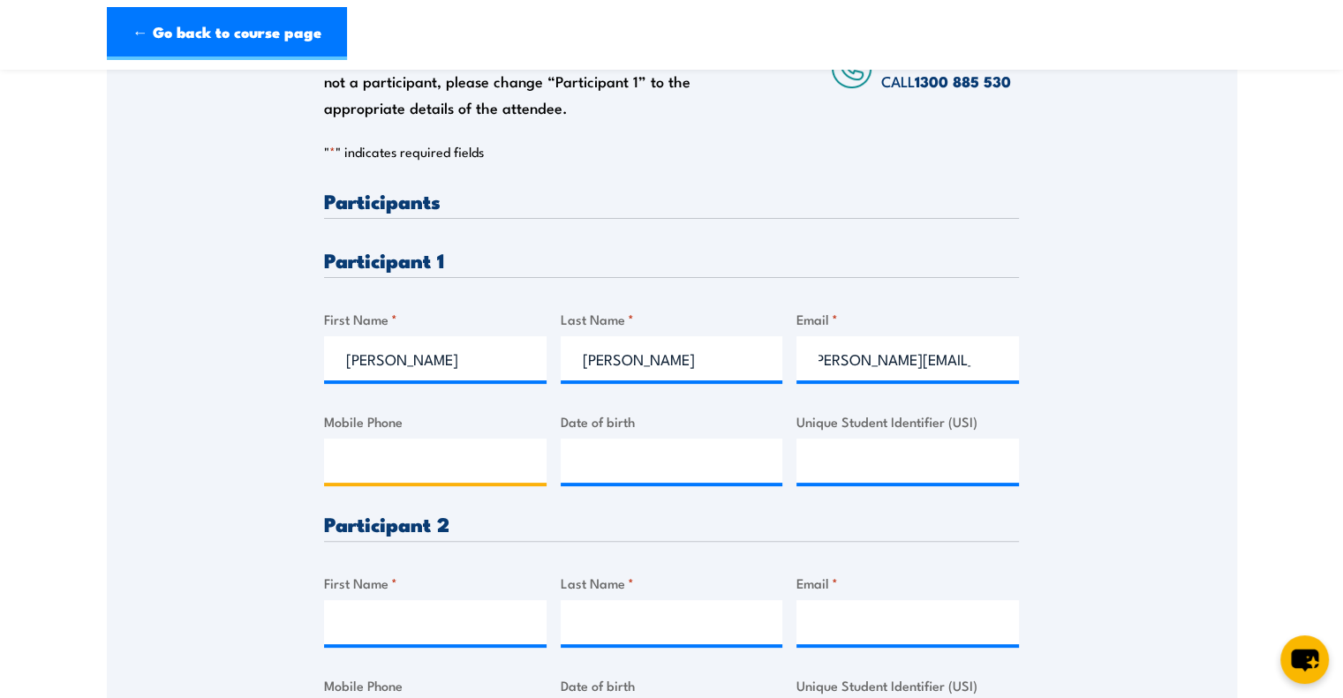
click at [380, 463] on input "Mobile Phone" at bounding box center [435, 461] width 222 height 44
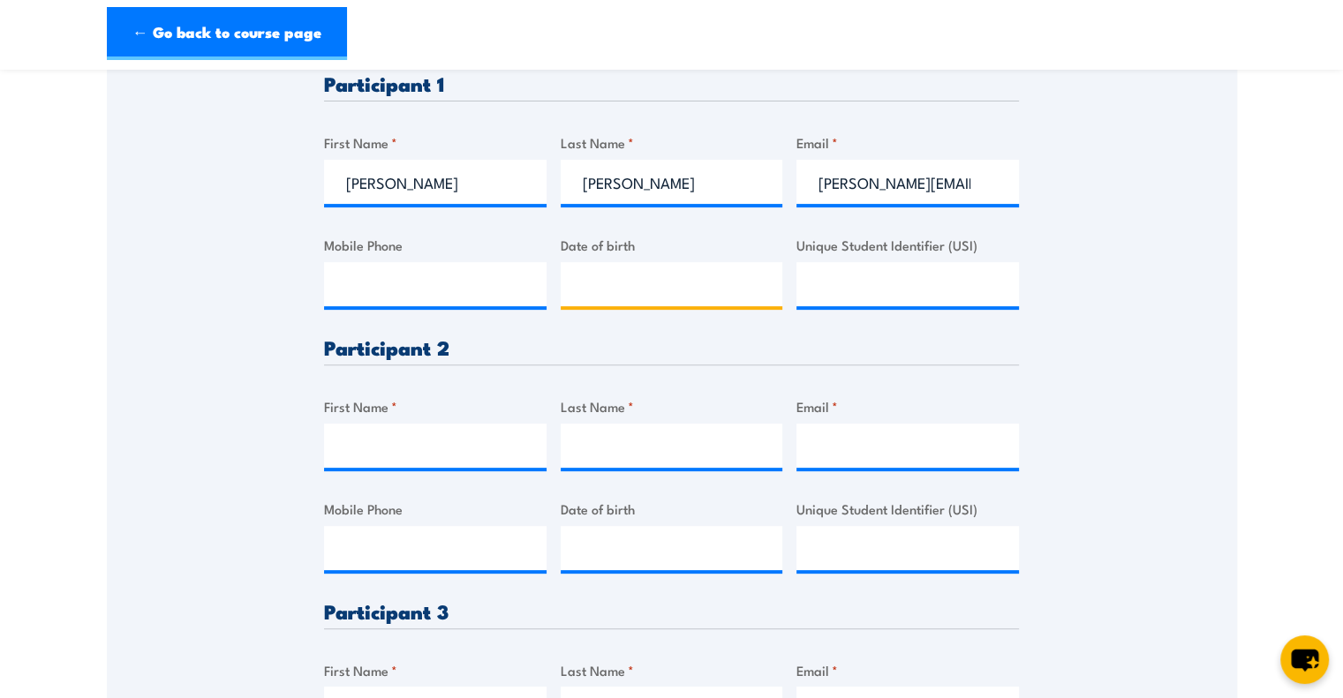
type input "__/__/____"
click at [647, 282] on input "__/__/____" at bounding box center [672, 284] width 222 height 44
click at [449, 283] on input "Mobile Phone" at bounding box center [435, 284] width 222 height 44
click at [943, 185] on input "mitchs@nuttelex.com.au" at bounding box center [907, 182] width 222 height 44
click at [974, 183] on input "mitchs@nuttelex.com.au" at bounding box center [907, 182] width 222 height 44
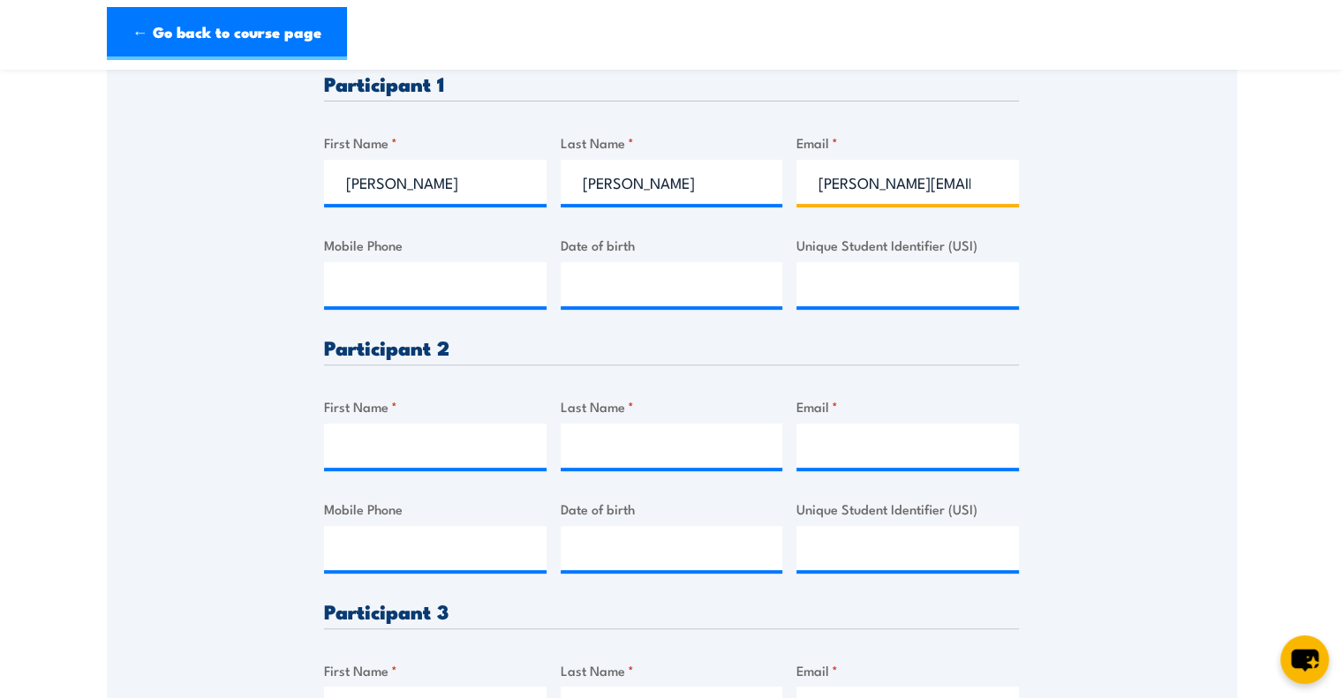
click at [947, 188] on input "mitchs@nuttelex.com.au" at bounding box center [907, 182] width 222 height 44
drag, startPoint x: 440, startPoint y: 454, endPoint x: 505, endPoint y: 466, distance: 66.5
click at [440, 454] on input "First Name *" at bounding box center [435, 446] width 222 height 44
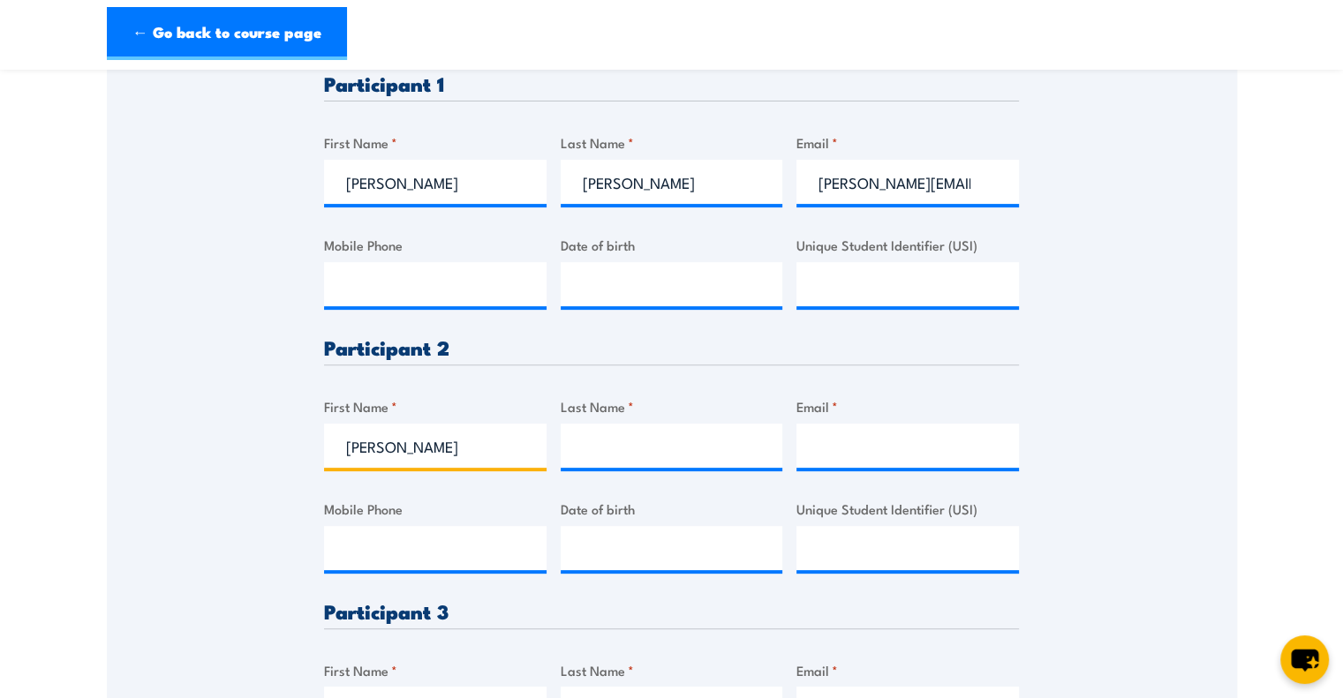
type input "Chris"
drag, startPoint x: 595, startPoint y: 455, endPoint x: 604, endPoint y: 445, distance: 13.1
click at [595, 455] on input "Last Name *" at bounding box center [672, 446] width 222 height 44
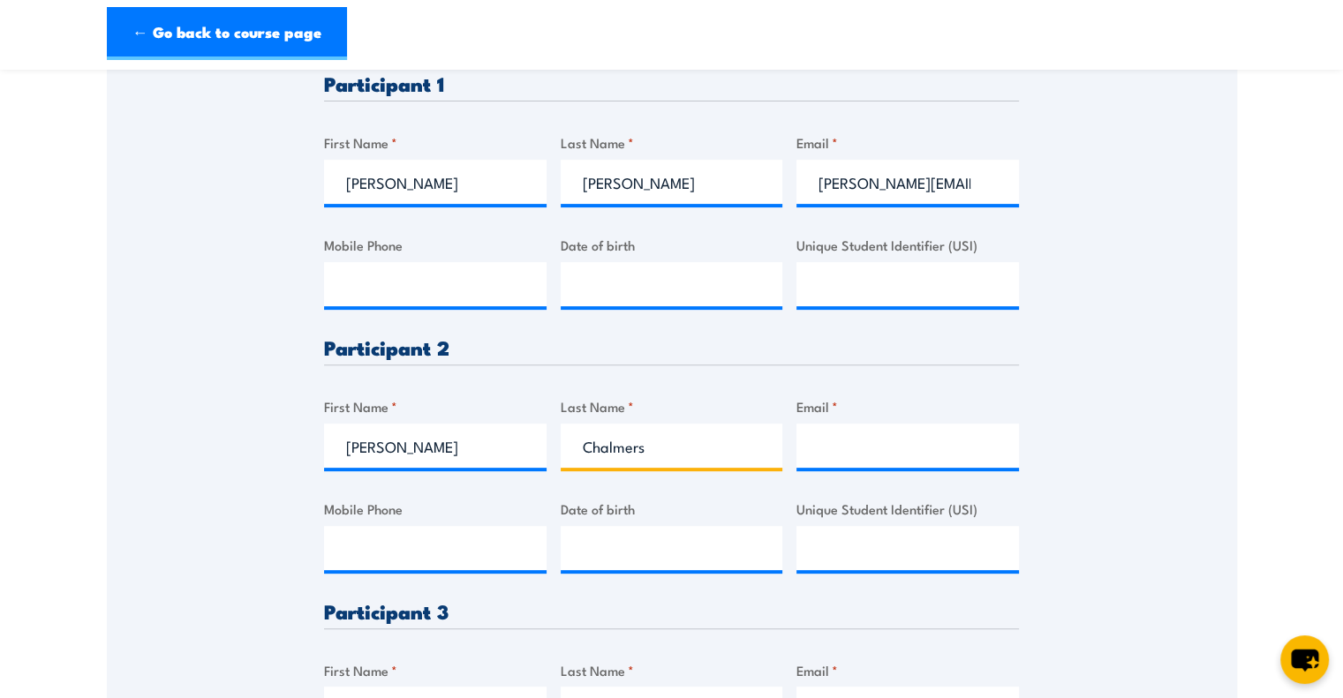
type input "Chalmers"
click at [892, 425] on input "Email *" at bounding box center [907, 446] width 222 height 44
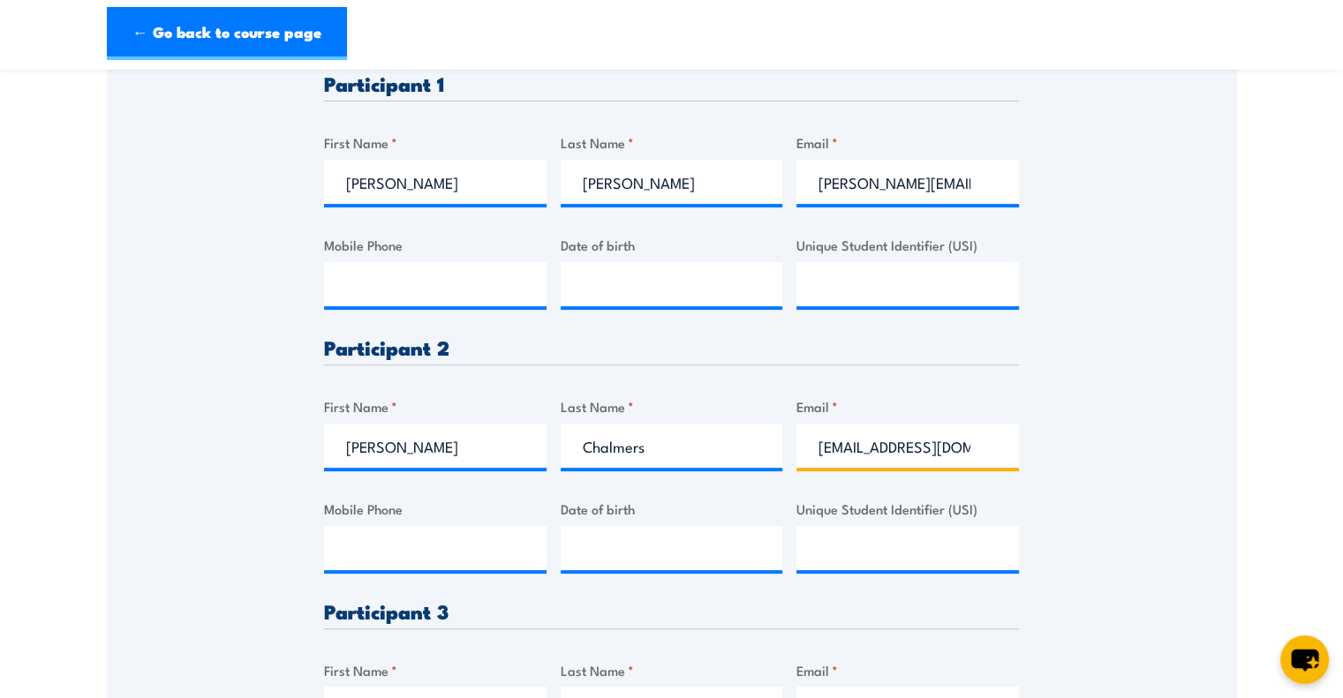
scroll to position [0, 4]
click at [842, 444] on input "chrisc@nuttelex.com.au" at bounding box center [907, 446] width 222 height 44
click at [856, 448] on input "chris.c@nuttelex.com.au" at bounding box center [907, 446] width 222 height 44
click at [855, 455] on input "chris.chalmers@nuttelex.com.au" at bounding box center [907, 446] width 222 height 44
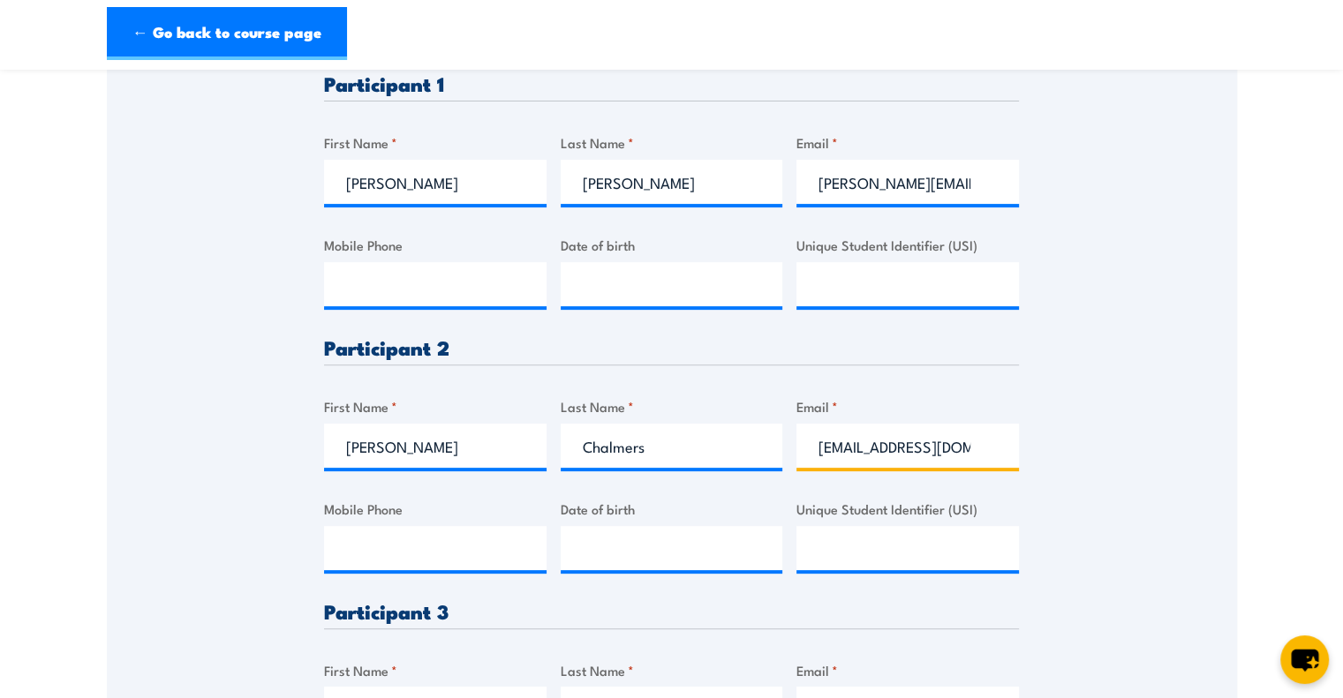
click at [907, 448] on input "chrischalmers@nuttelex.com.au" at bounding box center [907, 446] width 222 height 44
type input "chrisc@nuttelex.com.au"
click at [516, 553] on input "Mobile Phone" at bounding box center [435, 548] width 222 height 44
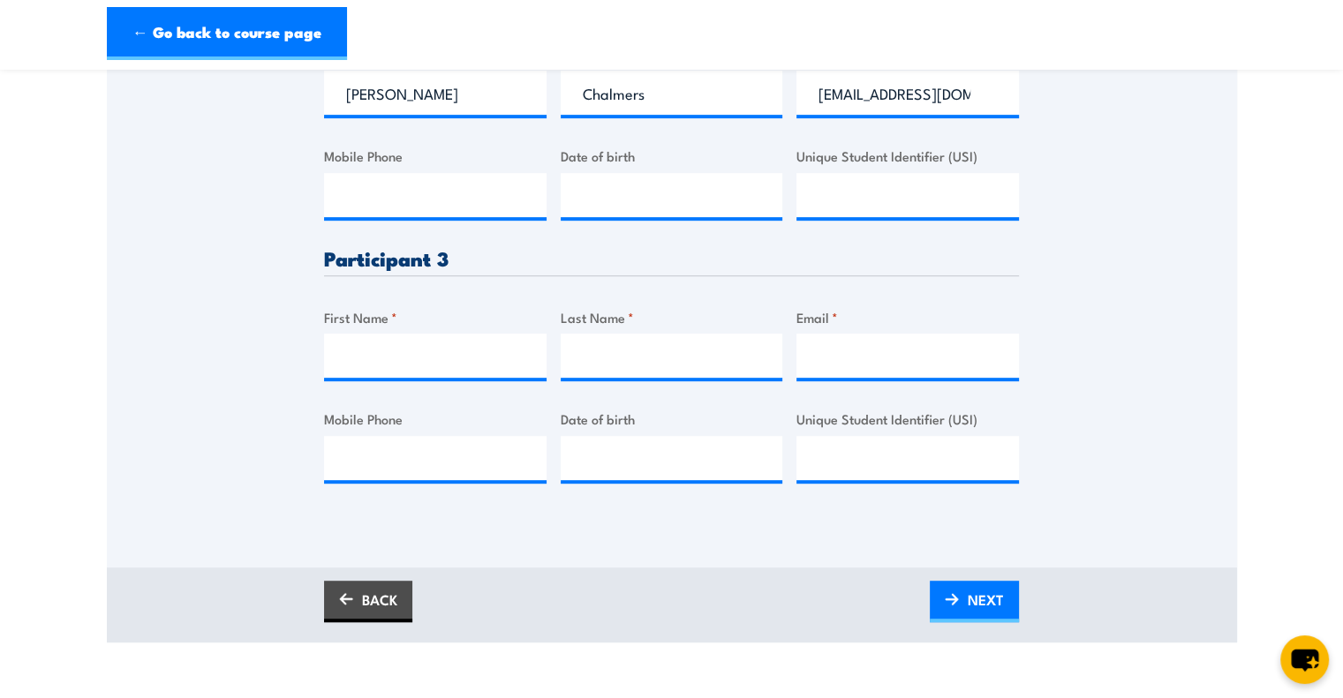
click at [419, 328] on div "First Name *" at bounding box center [435, 343] width 222 height 72
click at [427, 342] on input "First Name *" at bounding box center [435, 356] width 222 height 44
drag, startPoint x: 451, startPoint y: 366, endPoint x: 378, endPoint y: 366, distance: 73.3
click at [378, 366] on input "Matt Gooding" at bounding box center [435, 356] width 222 height 44
type input "Matt"
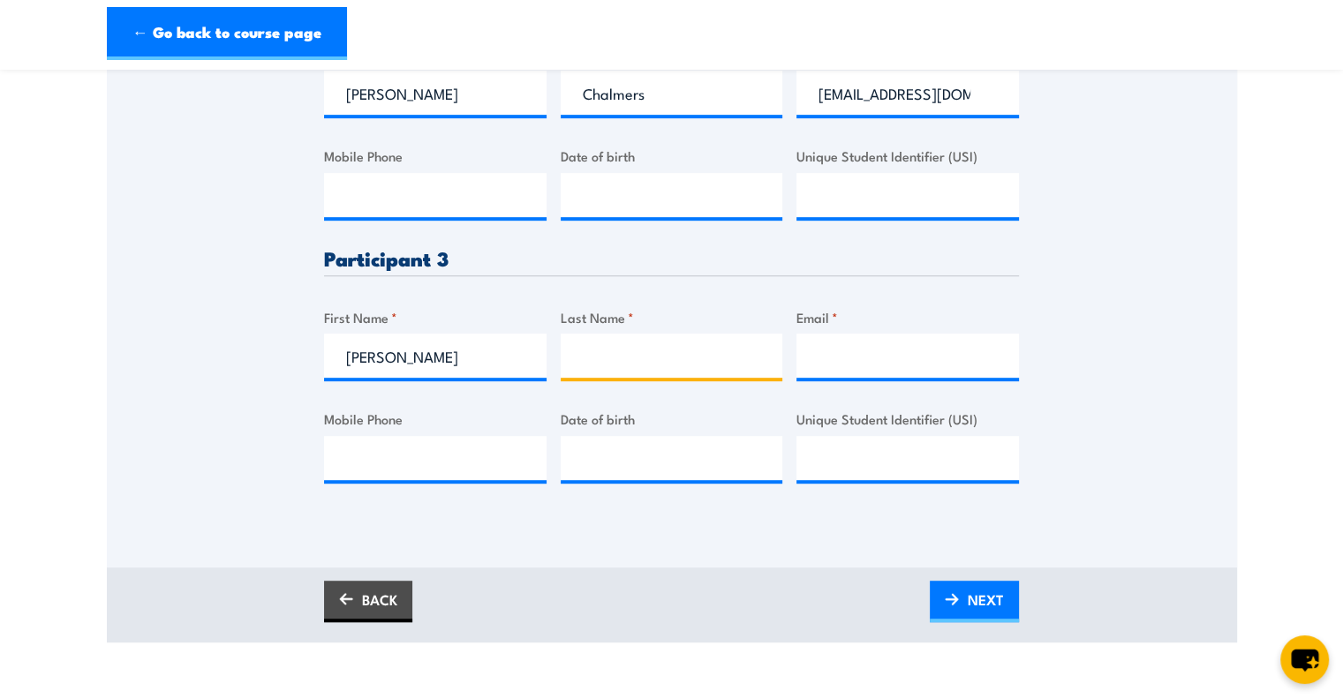
click at [639, 363] on input "Last Name *" at bounding box center [672, 356] width 222 height 44
paste input "Gooding"
type input "Gooding"
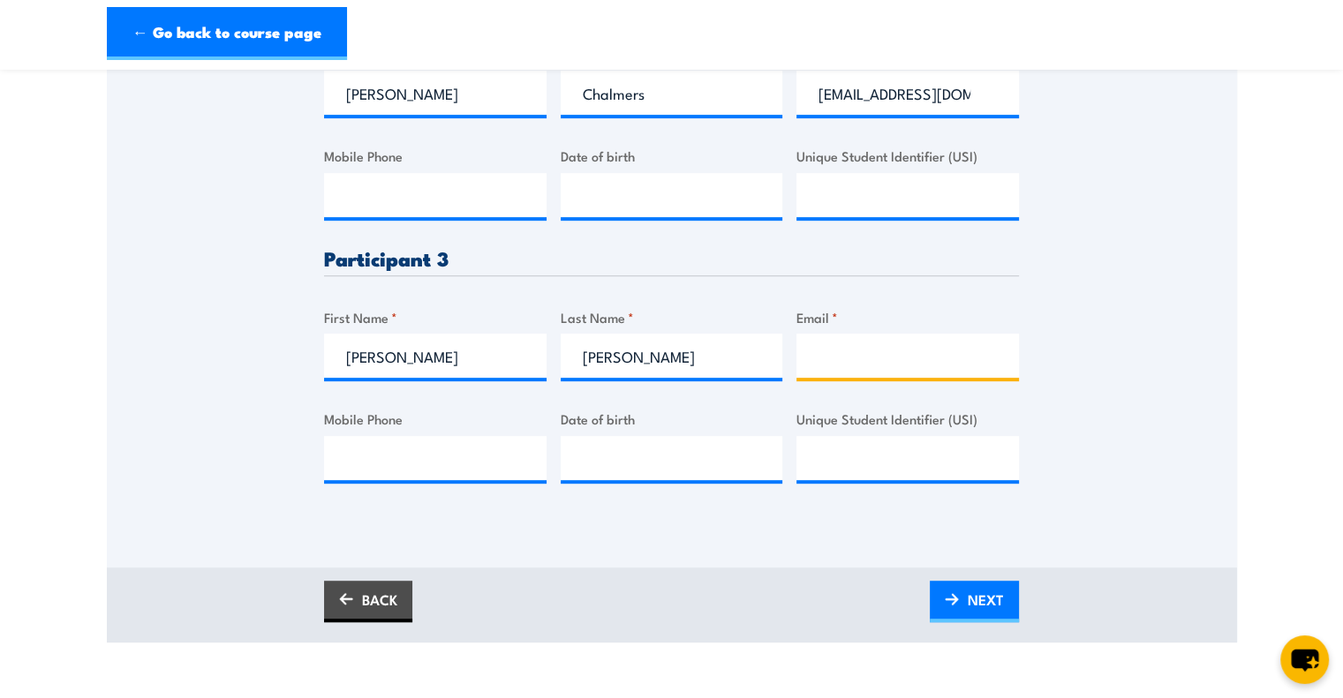
click at [861, 363] on input "Email *" at bounding box center [907, 356] width 222 height 44
type input "matt.gooding@nuttelex.com.au"
click at [915, 358] on input "matt.gooding@nuttelex.com.au" at bounding box center [907, 356] width 222 height 44
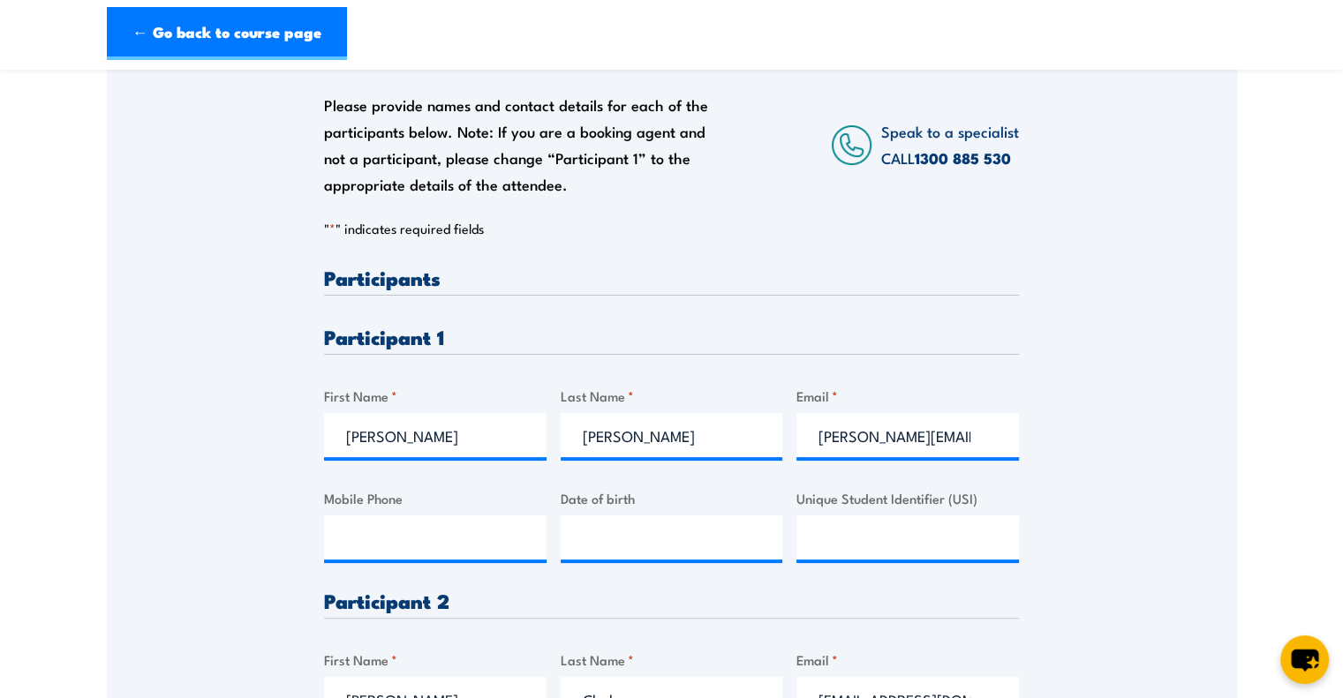
scroll to position [353, 0]
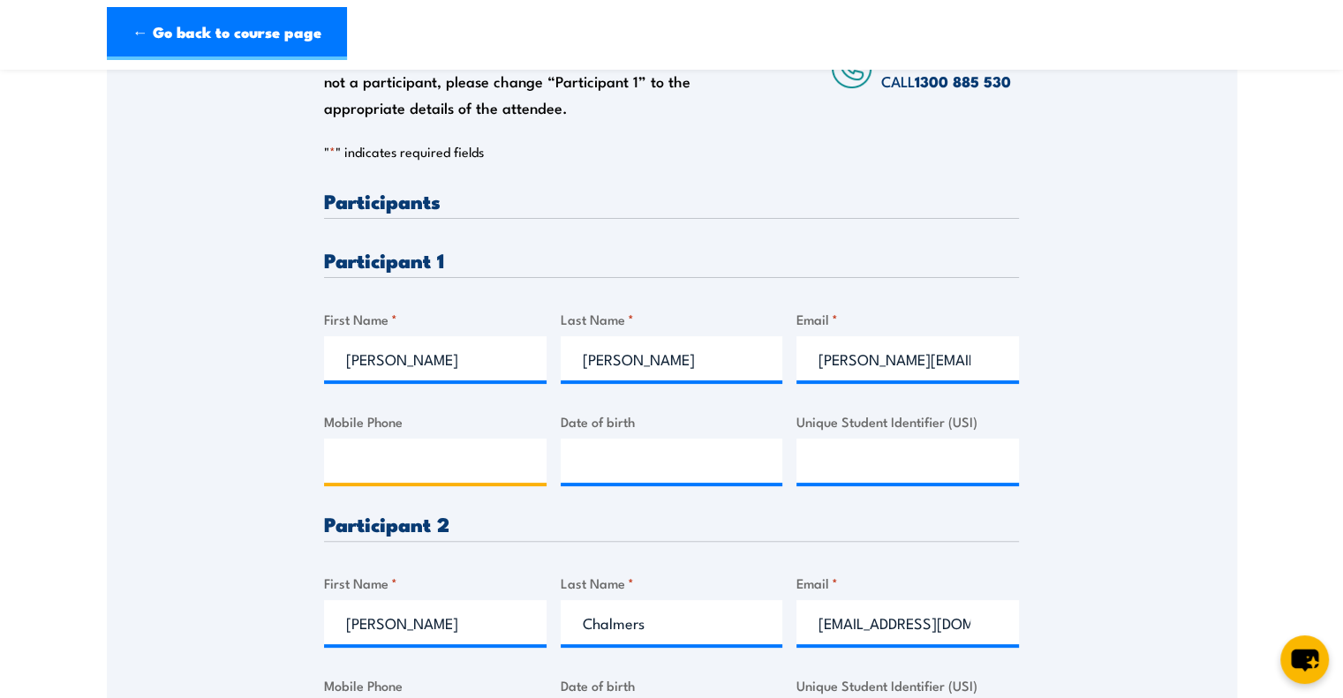
click at [502, 474] on input "Mobile Phone" at bounding box center [435, 461] width 222 height 44
type input "0450182192"
click at [1074, 494] on div "Please provide names and contact details for each of the participants below. No…" at bounding box center [672, 500] width 1130 height 1095
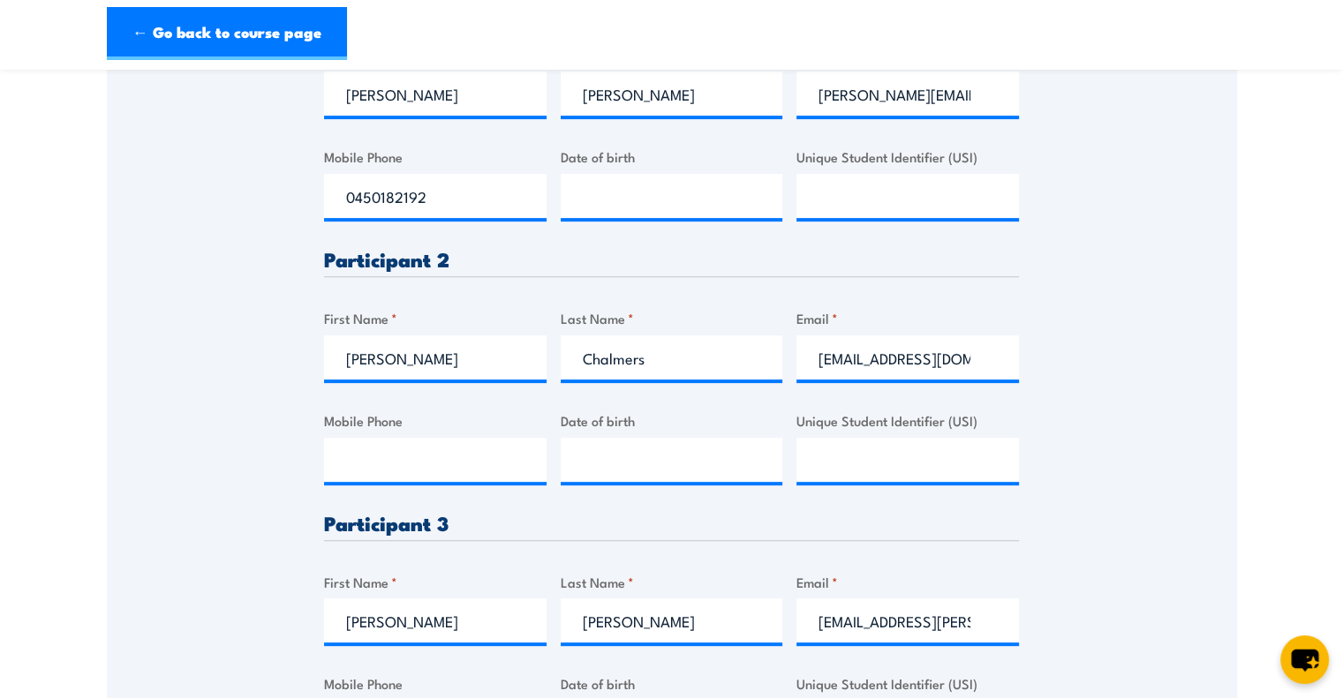
scroll to position [706, 0]
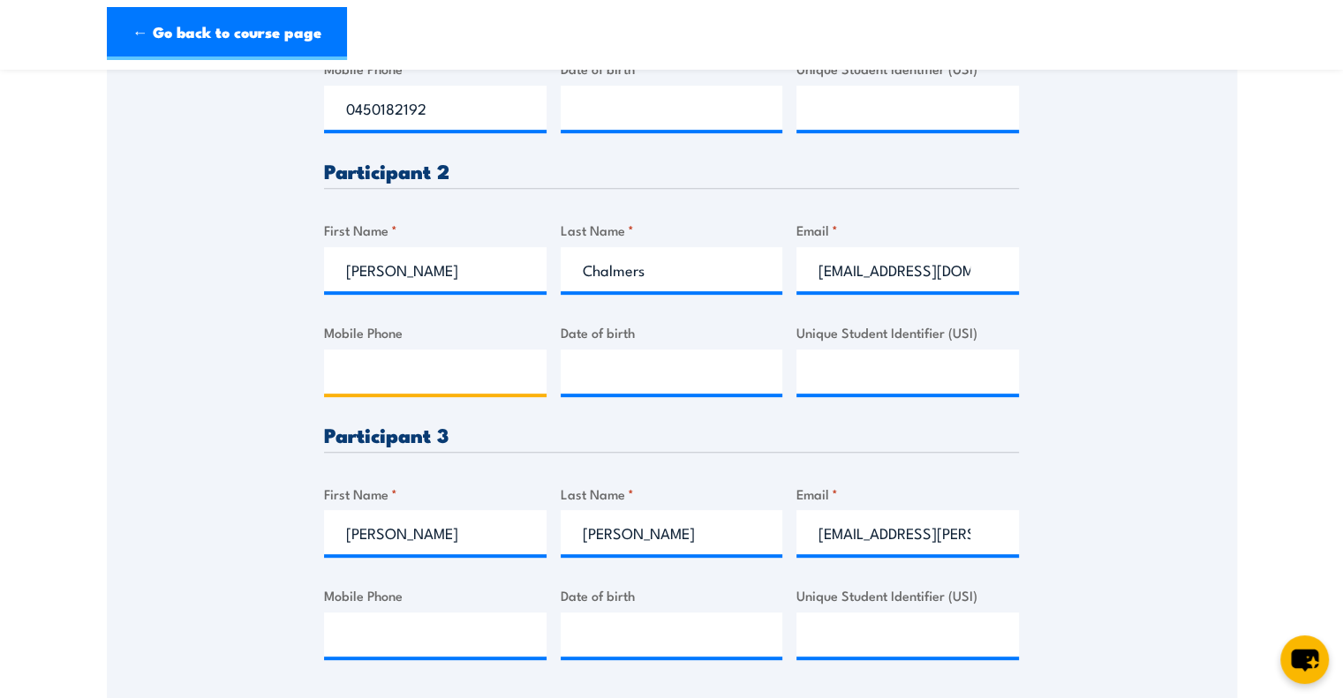
click at [422, 373] on input "Mobile Phone" at bounding box center [435, 372] width 222 height 44
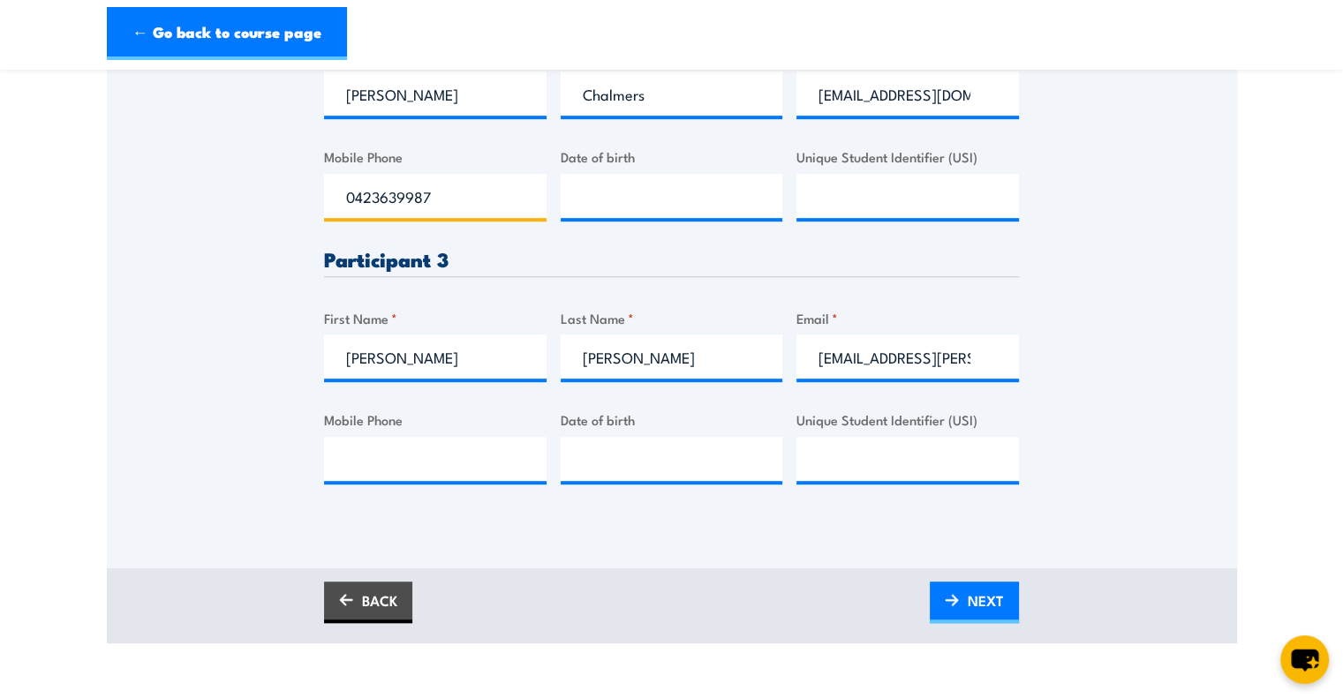
scroll to position [883, 0]
type input "0423639987"
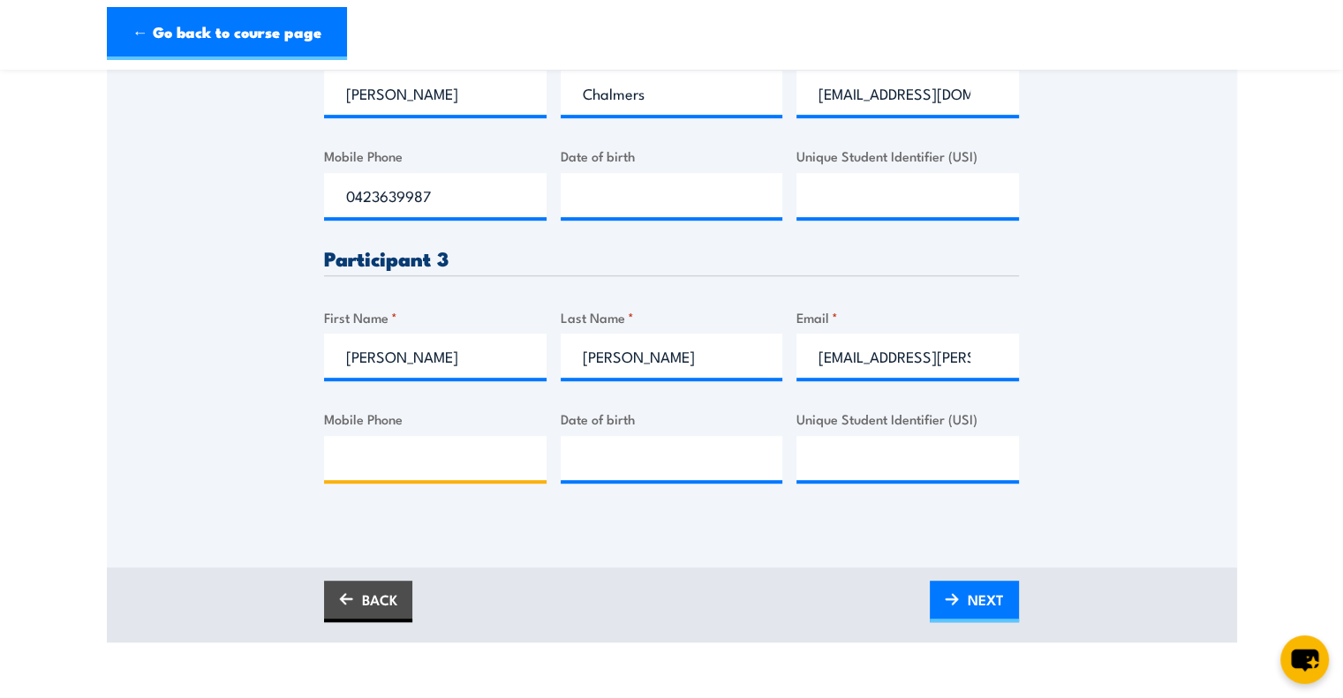
click at [407, 466] on input "Mobile Phone" at bounding box center [435, 458] width 222 height 44
paste input "0428346482"
type input "0428346482"
click at [630, 585] on div "BACK NEXT" at bounding box center [671, 601] width 695 height 41
click at [964, 594] on link "NEXT" at bounding box center [974, 601] width 89 height 41
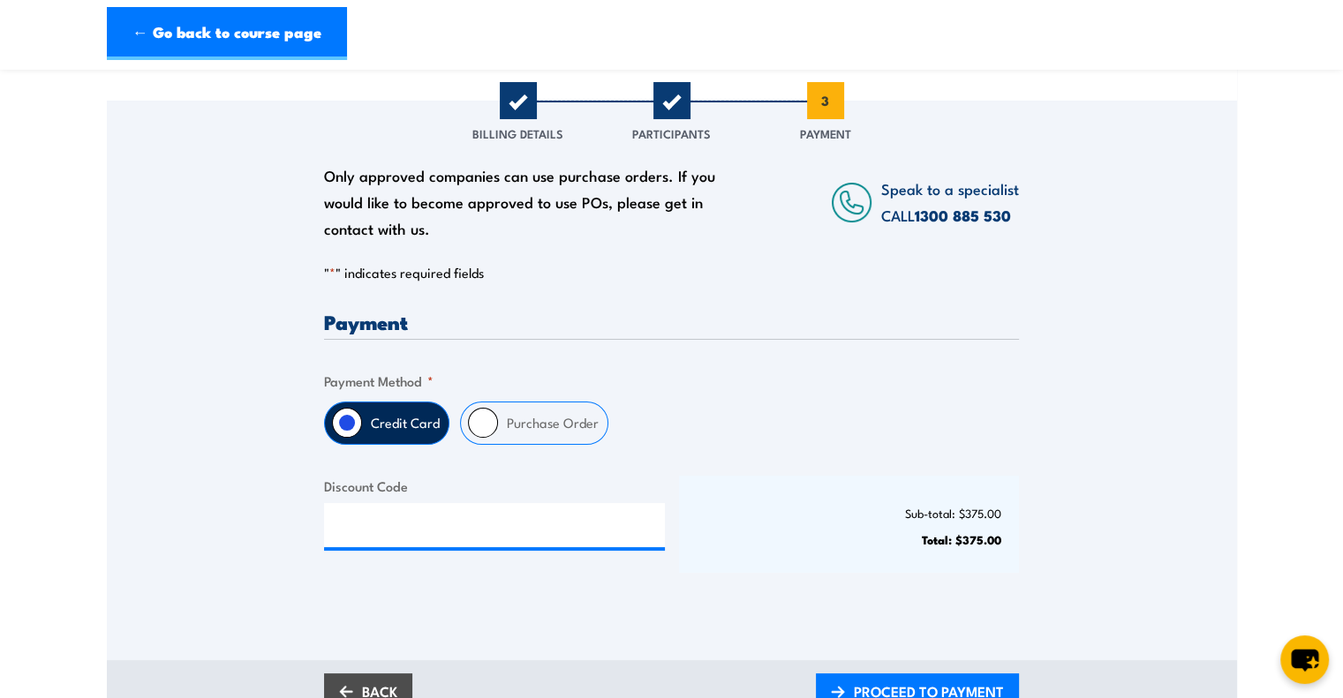
scroll to position [353, 0]
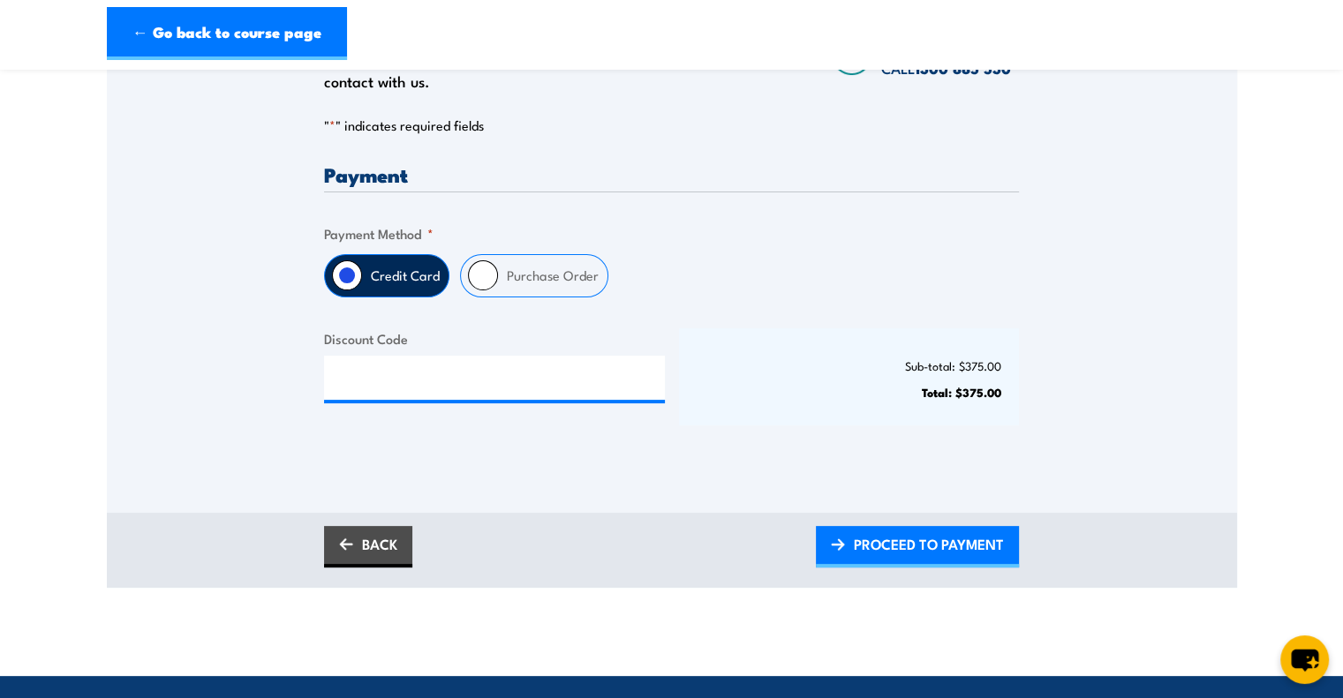
click at [505, 270] on label "Purchase Order" at bounding box center [552, 275] width 109 height 41
click at [498, 270] on input "Purchase Order" at bounding box center [483, 275] width 30 height 30
radio input "true"
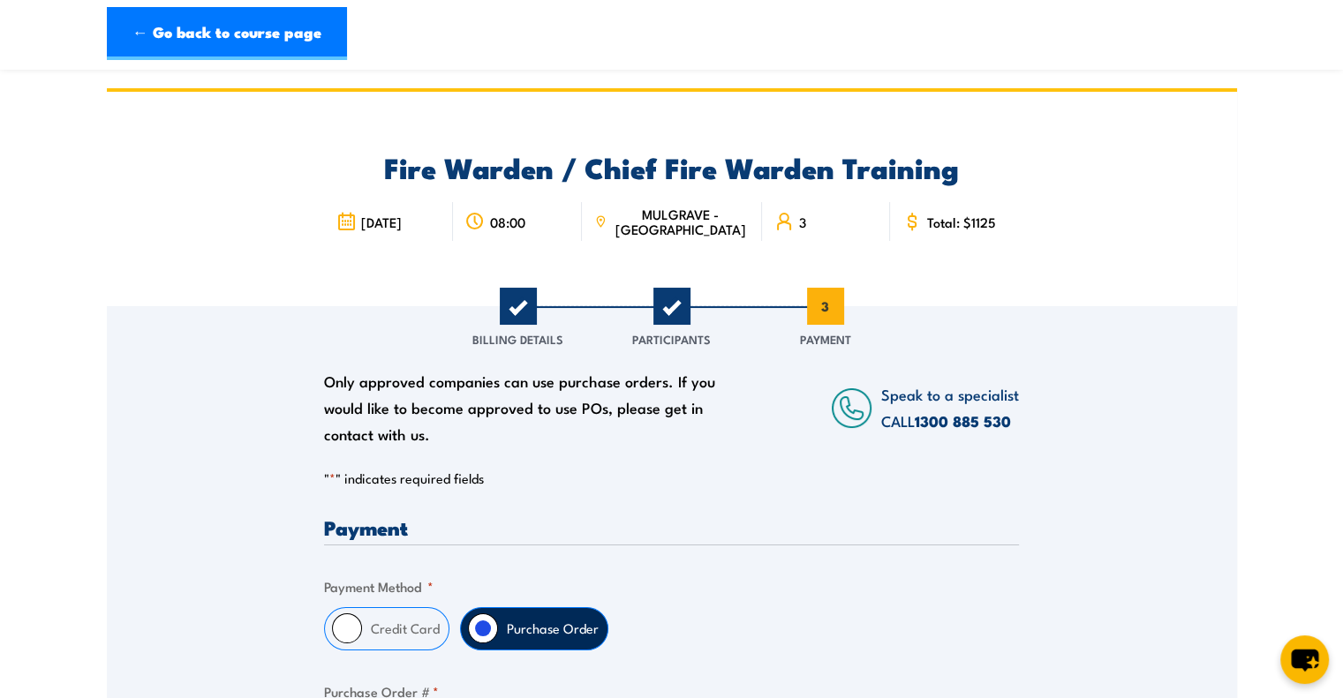
scroll to position [441, 0]
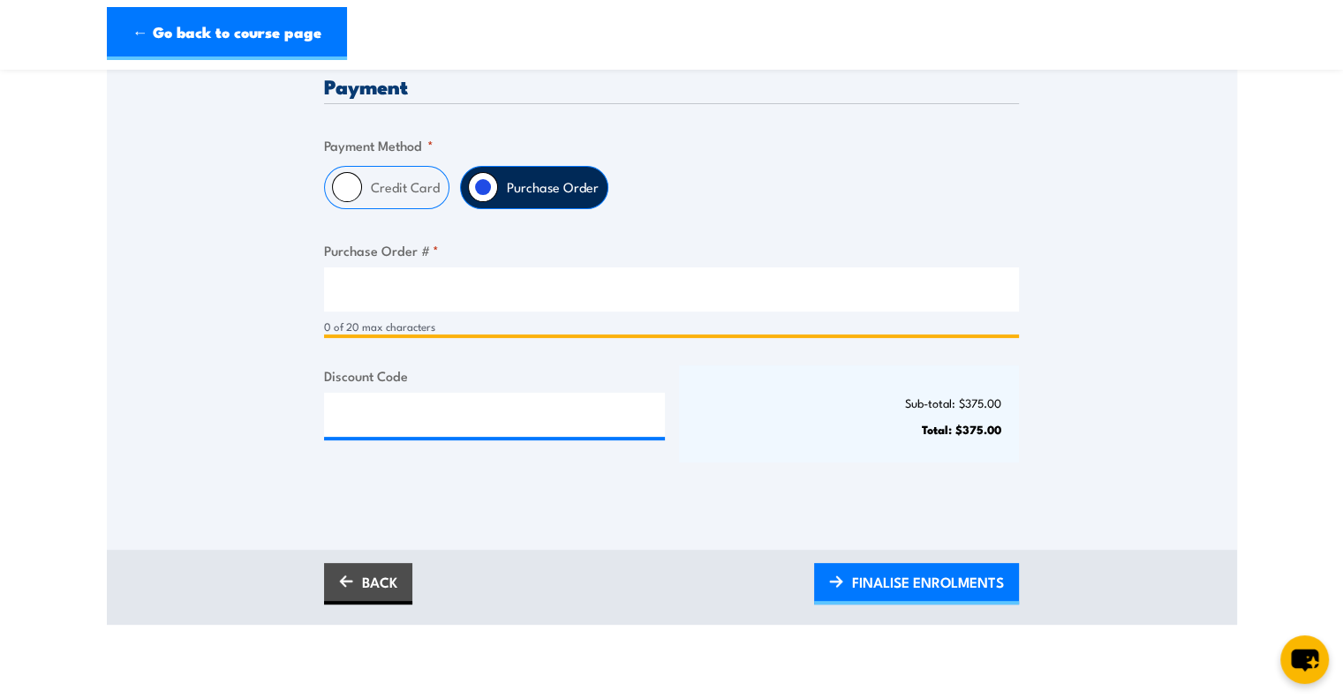
click at [480, 305] on input "Purchase Order # *" at bounding box center [671, 290] width 695 height 44
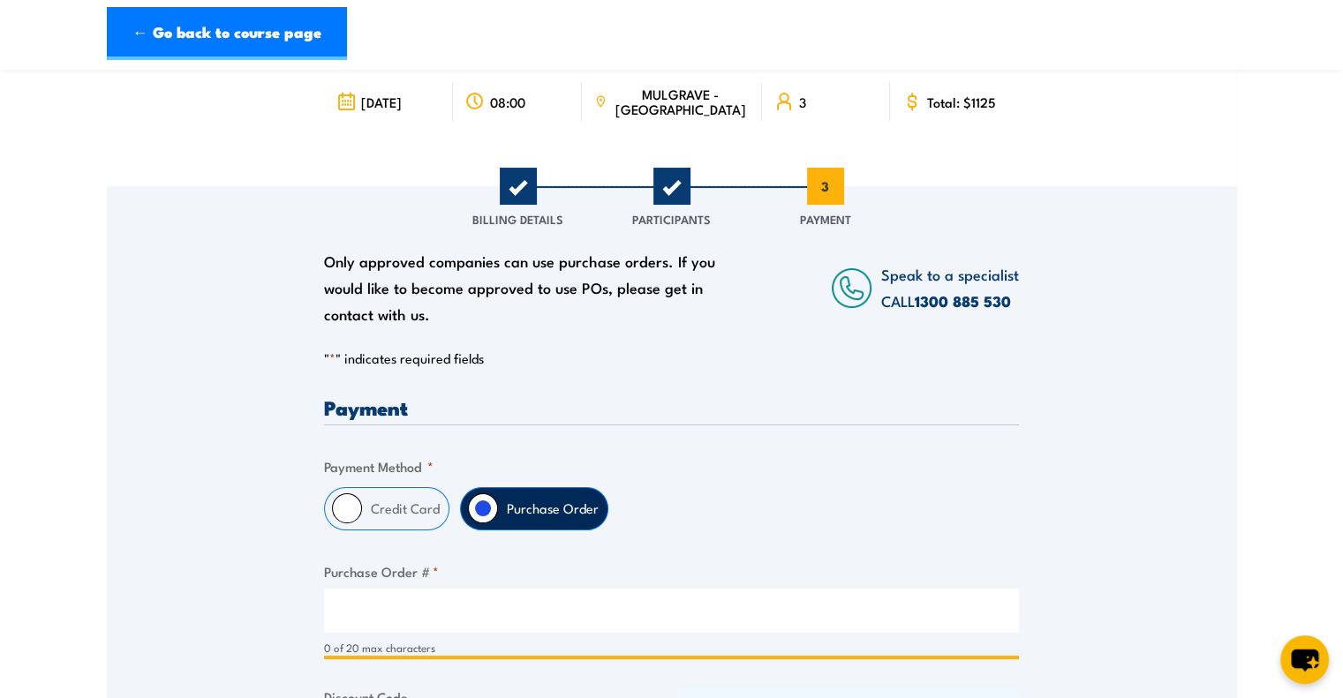
scroll to position [353, 0]
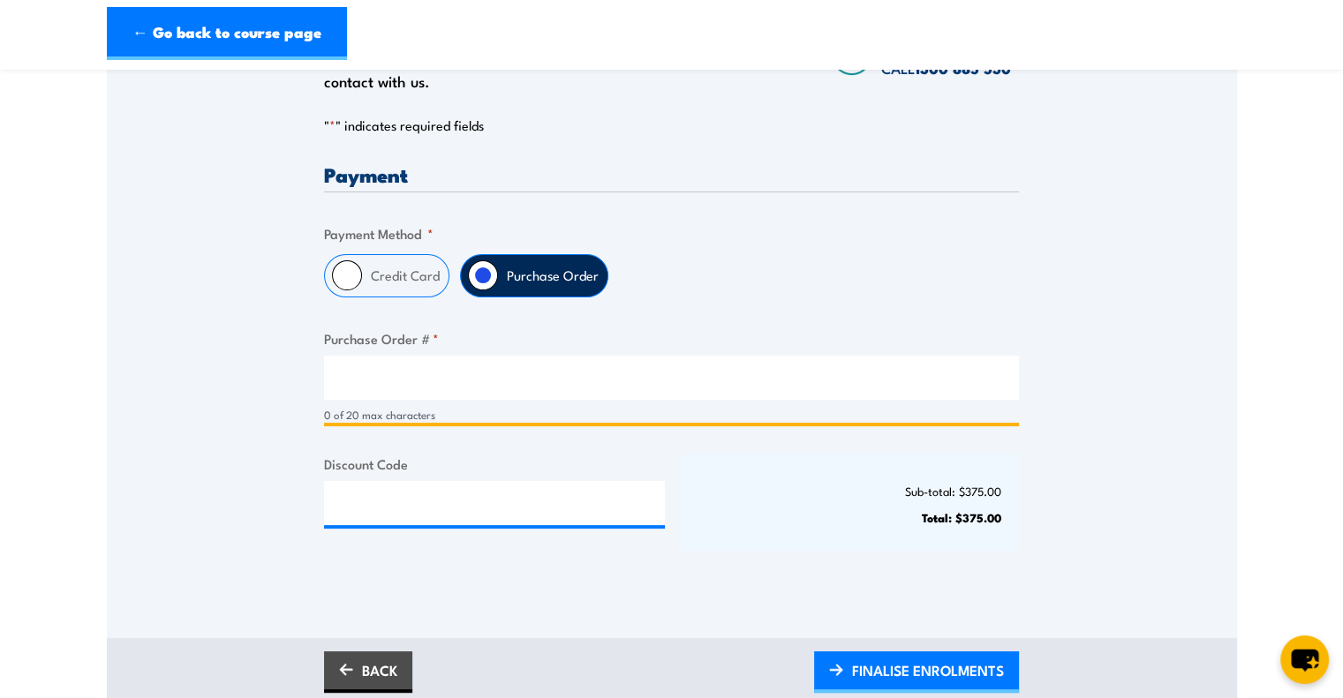
click at [408, 379] on input "Purchase Order # *" at bounding box center [671, 378] width 695 height 44
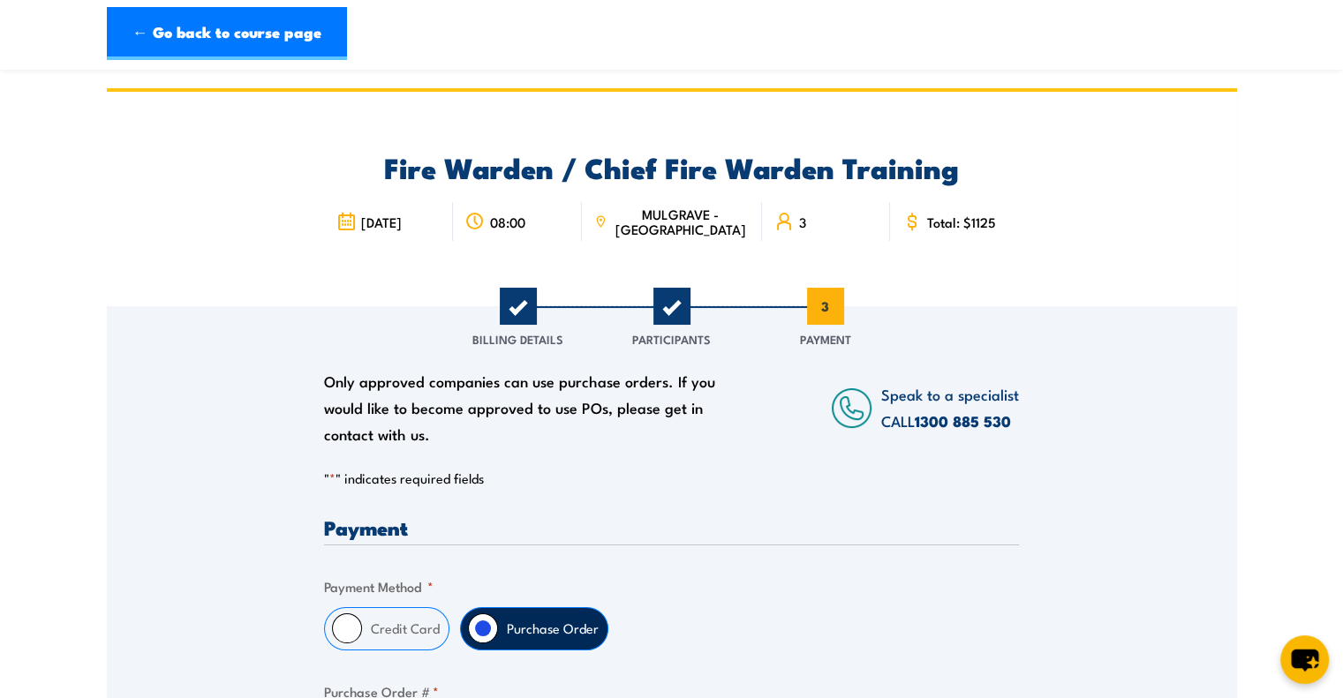
scroll to position [177, 0]
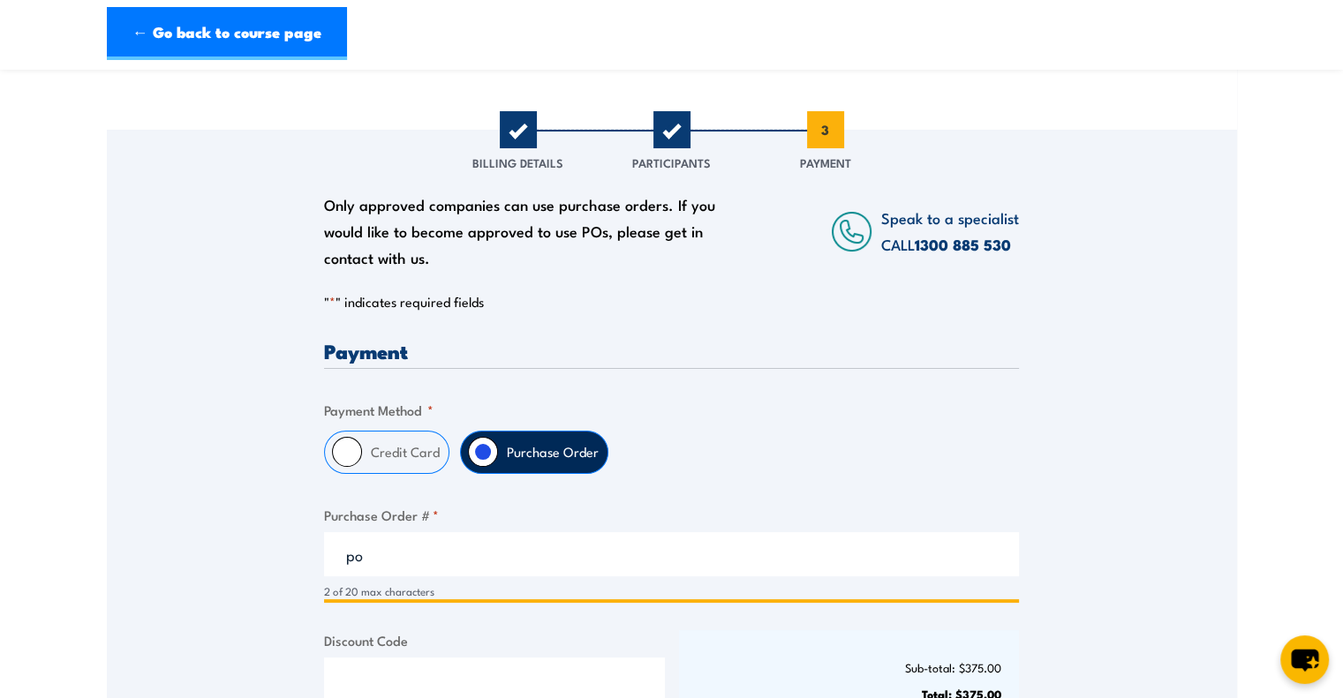
type input "p"
paste input "71737"
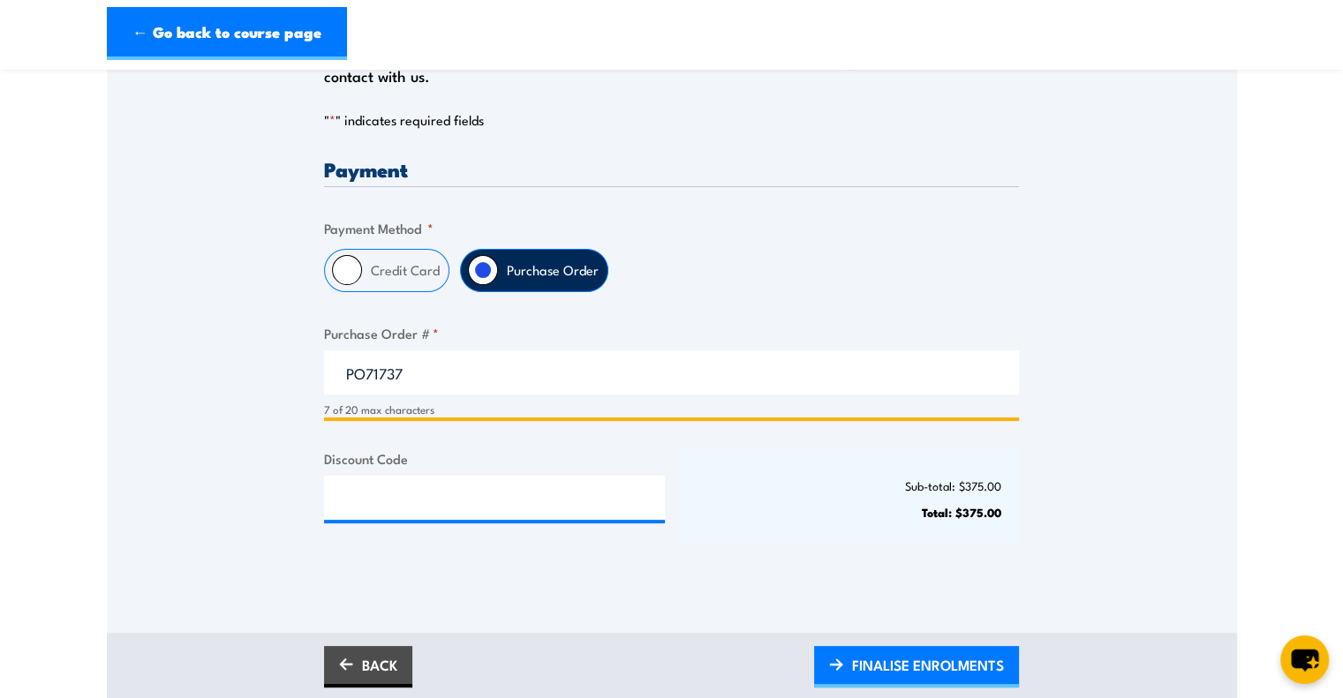
scroll to position [441, 0]
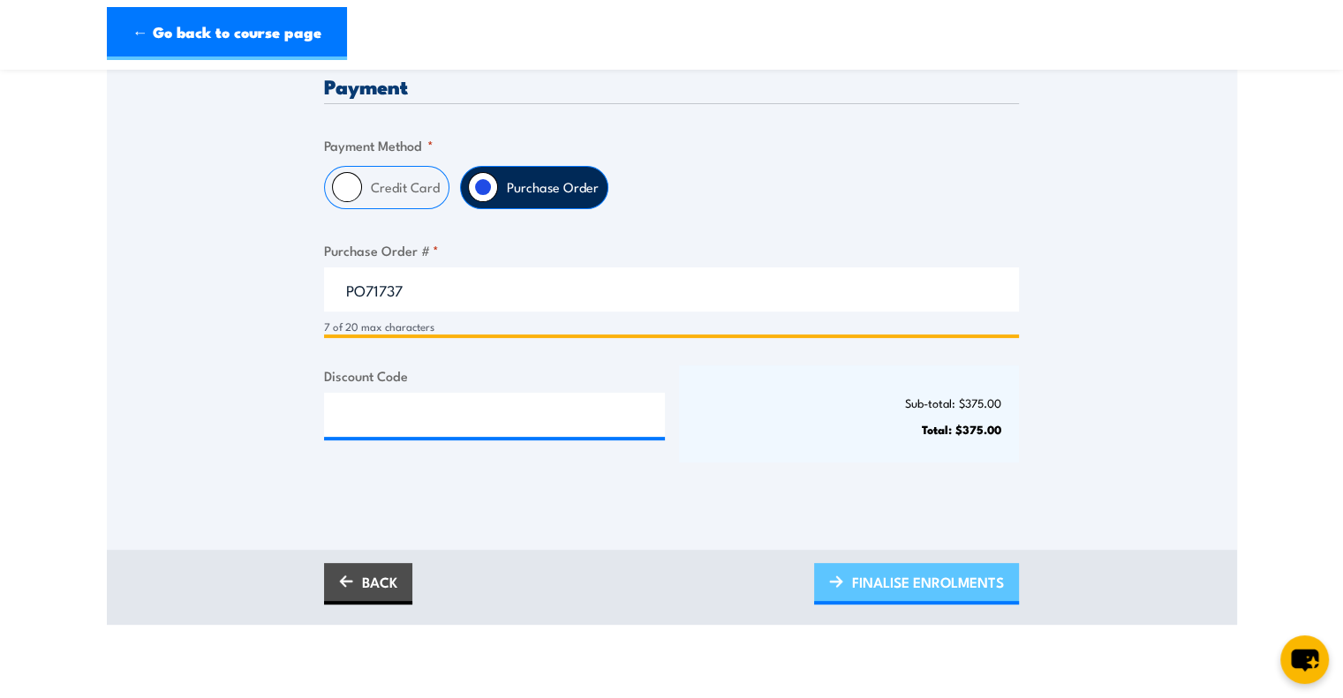
type input "PO71737"
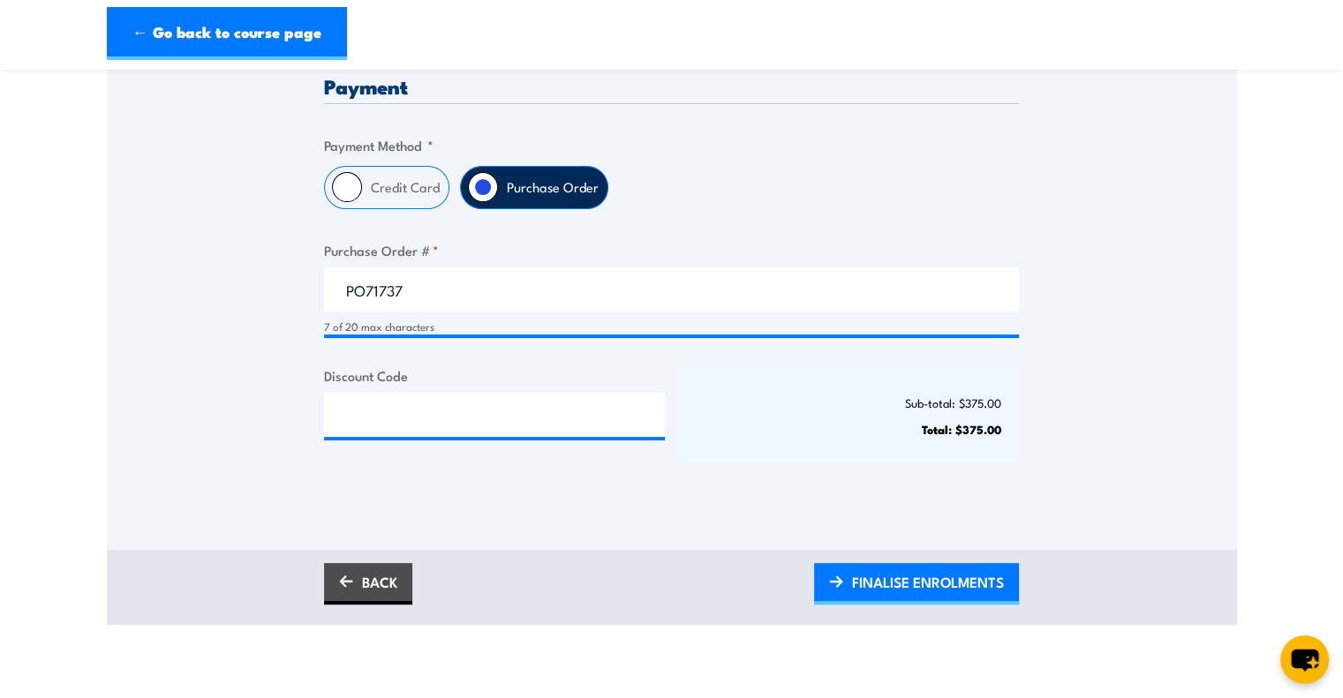
drag, startPoint x: 897, startPoint y: 586, endPoint x: 933, endPoint y: 553, distance: 49.4
click at [897, 586] on span "FINALISE ENROLMENTS" at bounding box center [928, 582] width 152 height 47
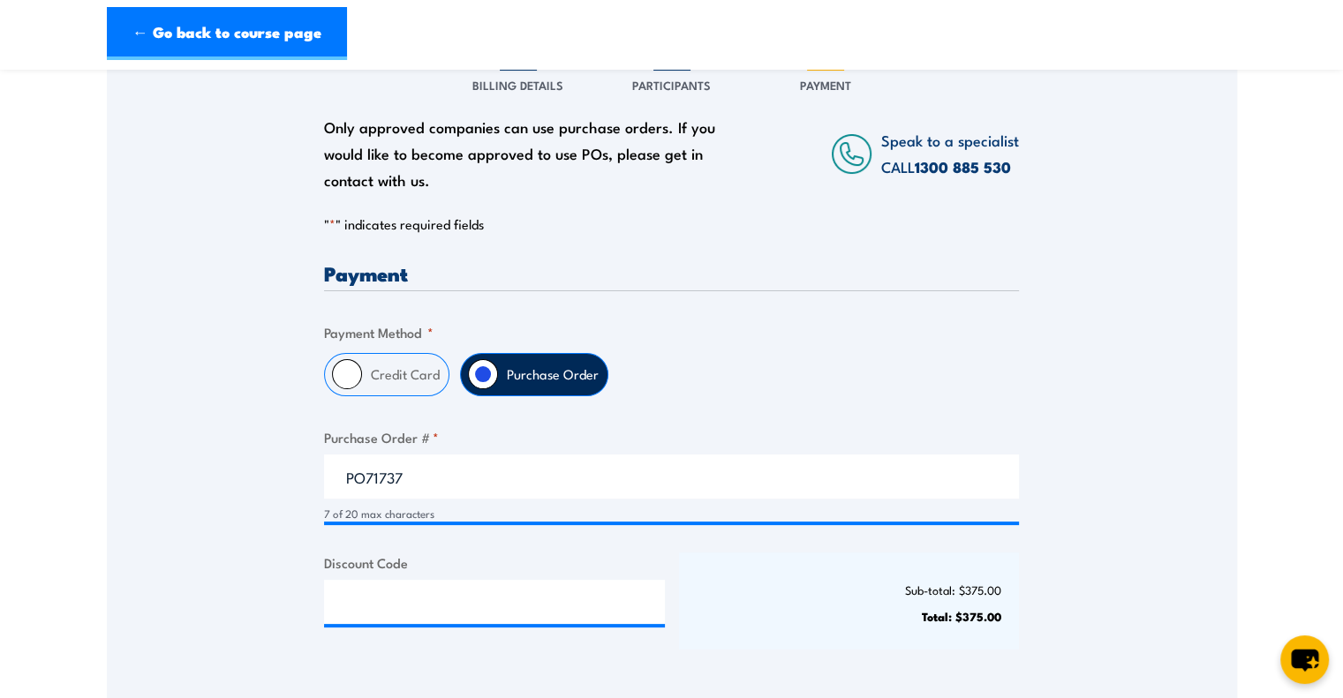
scroll to position [353, 0]
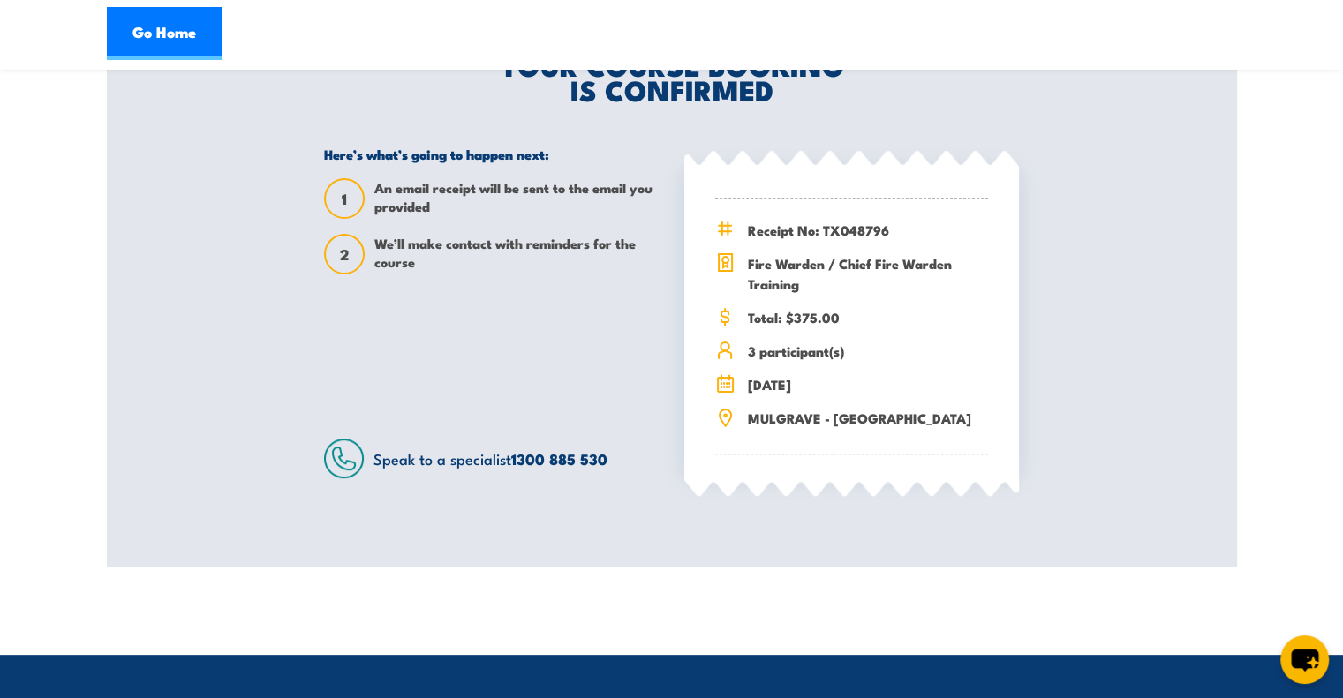
scroll to position [177, 0]
